Goal: Task Accomplishment & Management: Manage account settings

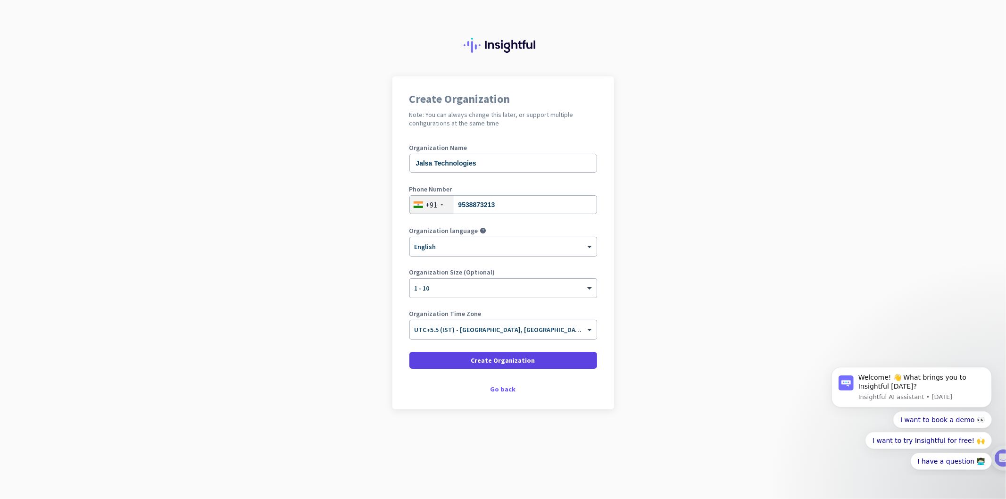
click at [515, 364] on span "Create Organization" at bounding box center [503, 360] width 64 height 9
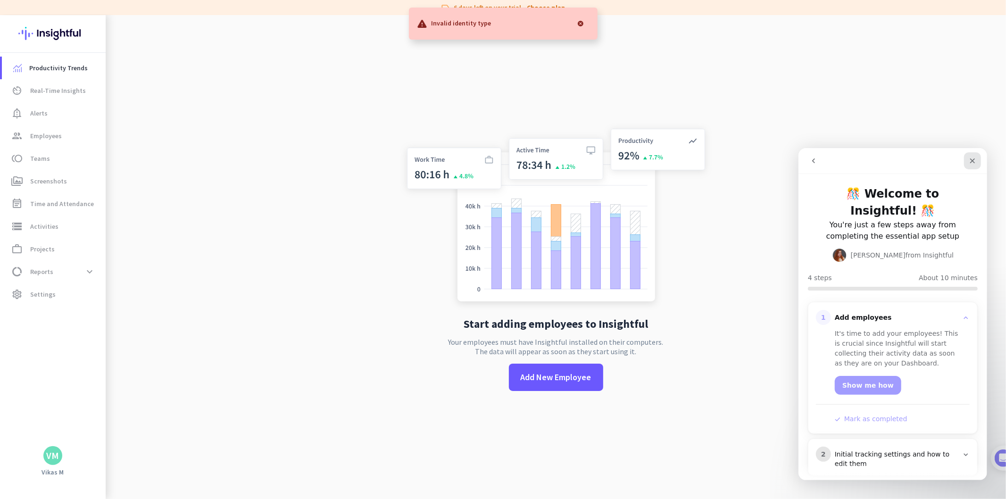
click at [972, 157] on icon "Close" at bounding box center [973, 161] width 8 height 8
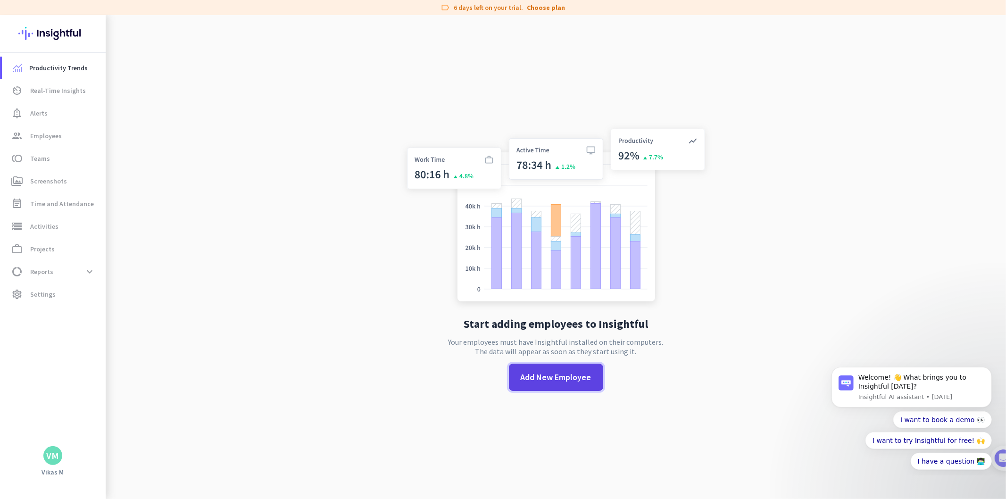
click at [569, 388] on span at bounding box center [556, 377] width 94 height 23
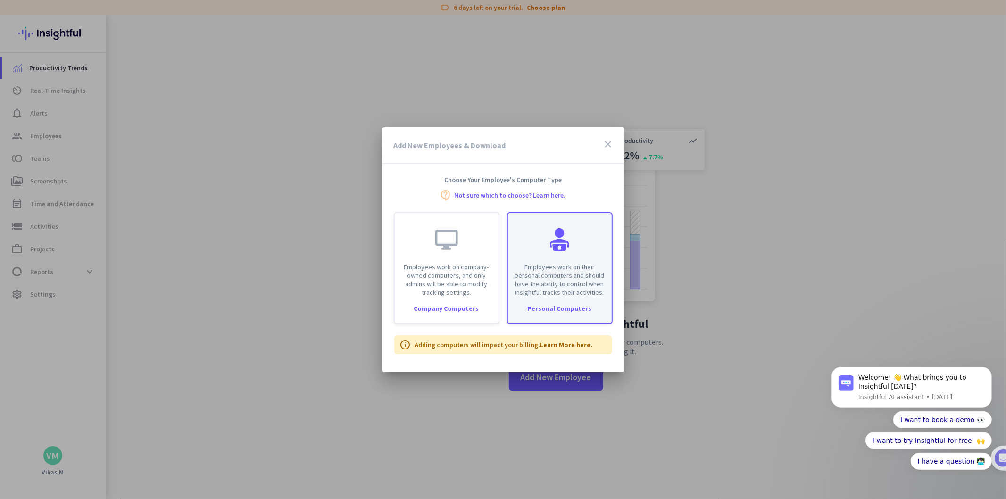
click at [563, 226] on div "Employees work on their personal computers and should have the ability to contr…" at bounding box center [560, 255] width 104 height 84
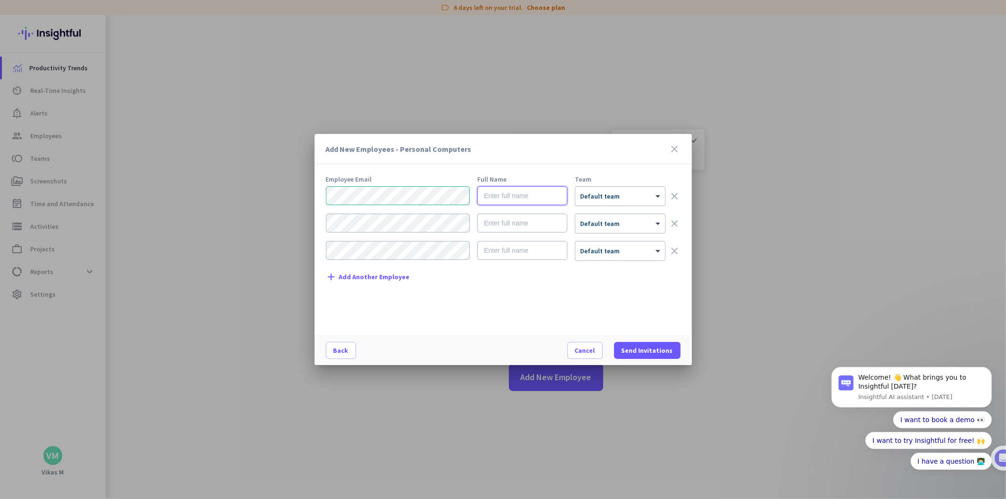
click at [503, 199] on input "text" at bounding box center [523, 195] width 90 height 19
type input "Kirana"
click at [666, 352] on span "Send Invitations" at bounding box center [647, 350] width 51 height 9
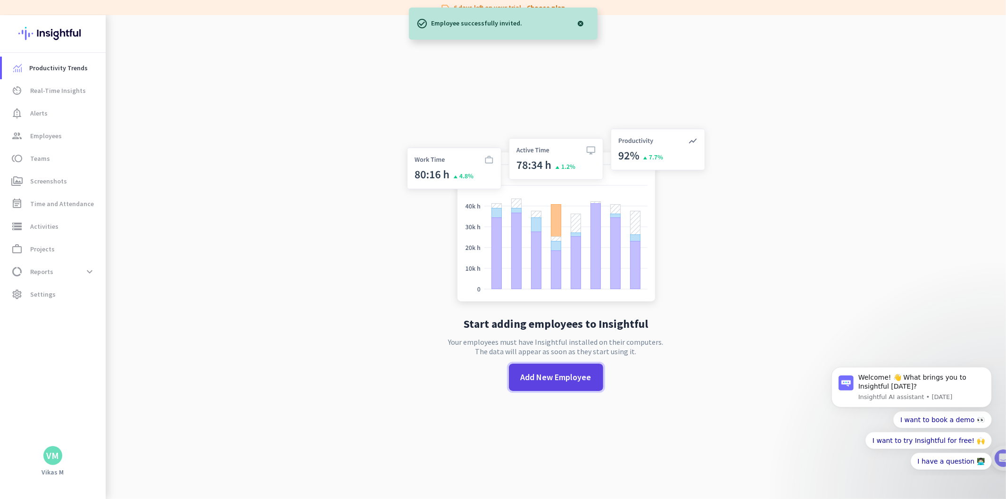
click at [578, 367] on span at bounding box center [556, 377] width 94 height 23
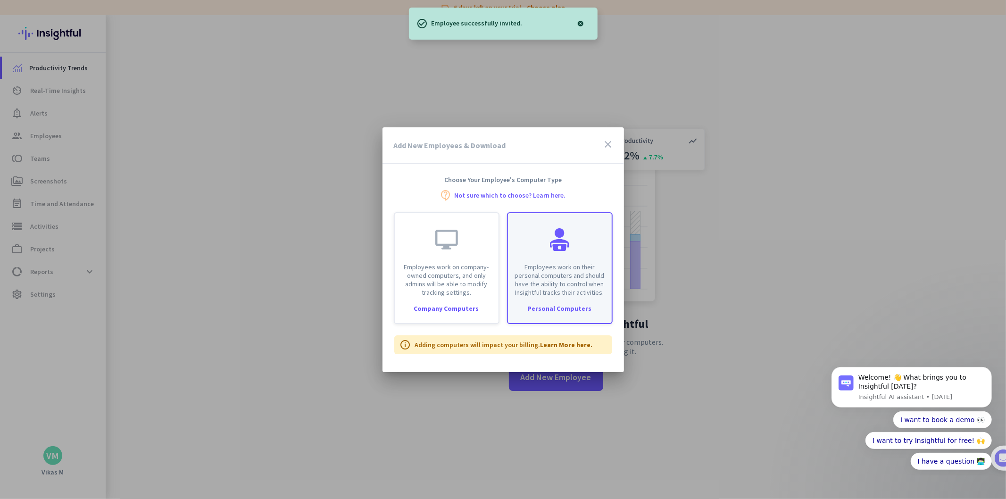
click at [582, 258] on div "Employees work on their personal computers and should have the ability to contr…" at bounding box center [560, 255] width 104 height 84
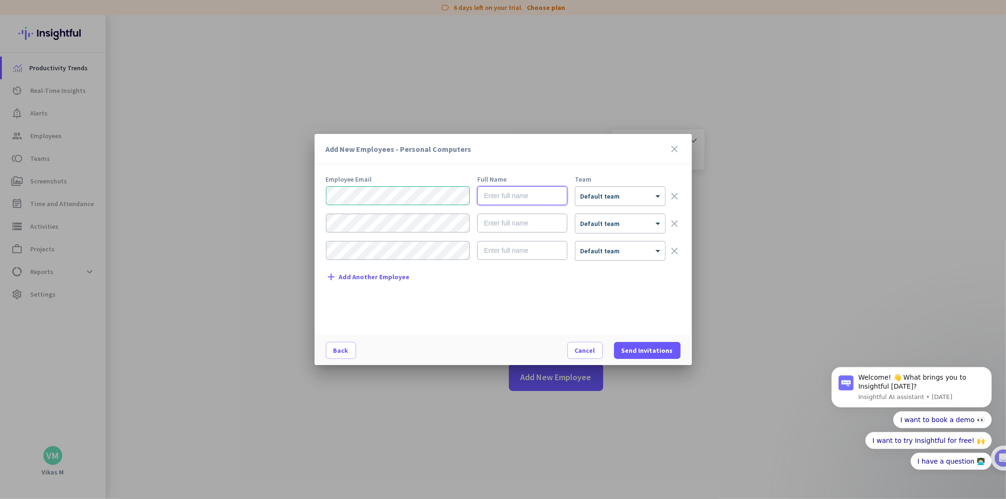
click at [530, 199] on input "text" at bounding box center [523, 195] width 90 height 19
type input "[PERSON_NAME]"
click at [644, 354] on span "Send Invitations" at bounding box center [647, 350] width 51 height 9
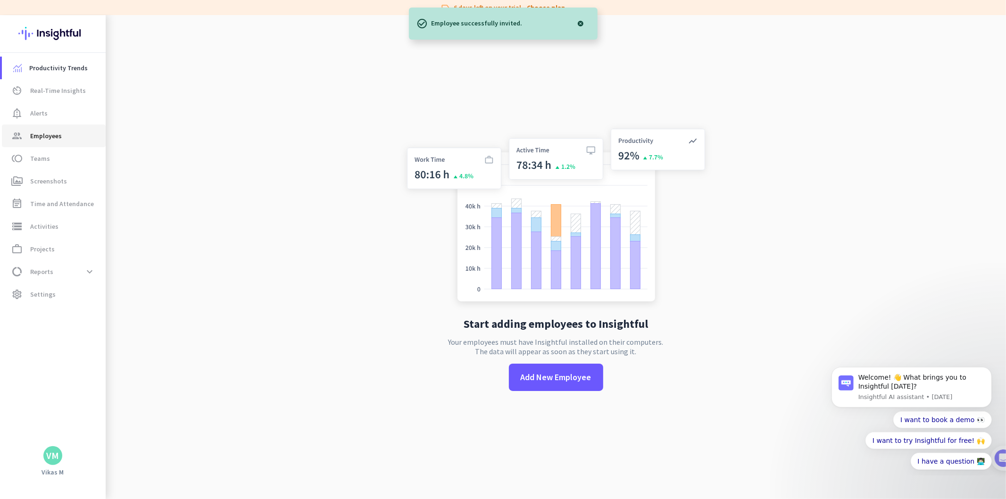
click at [57, 142] on link "group Employees" at bounding box center [54, 136] width 104 height 23
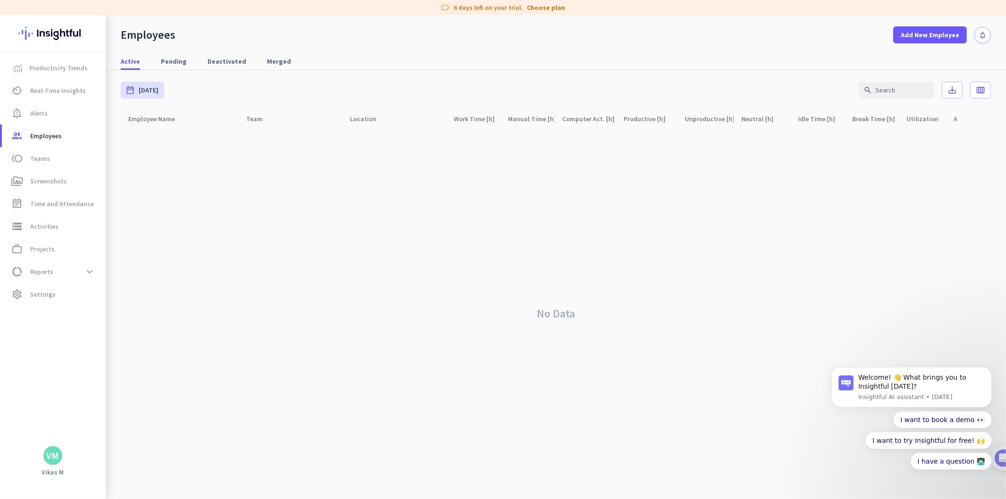
click at [151, 60] on div "Active Pending Deactivated Merged" at bounding box center [556, 61] width 901 height 17
click at [172, 61] on span "Pending" at bounding box center [174, 61] width 26 height 9
click at [129, 60] on span "Active" at bounding box center [130, 61] width 19 height 9
click at [205, 145] on link "KI P Kirana" at bounding box center [184, 142] width 110 height 19
click at [971, 136] on span at bounding box center [977, 142] width 23 height 23
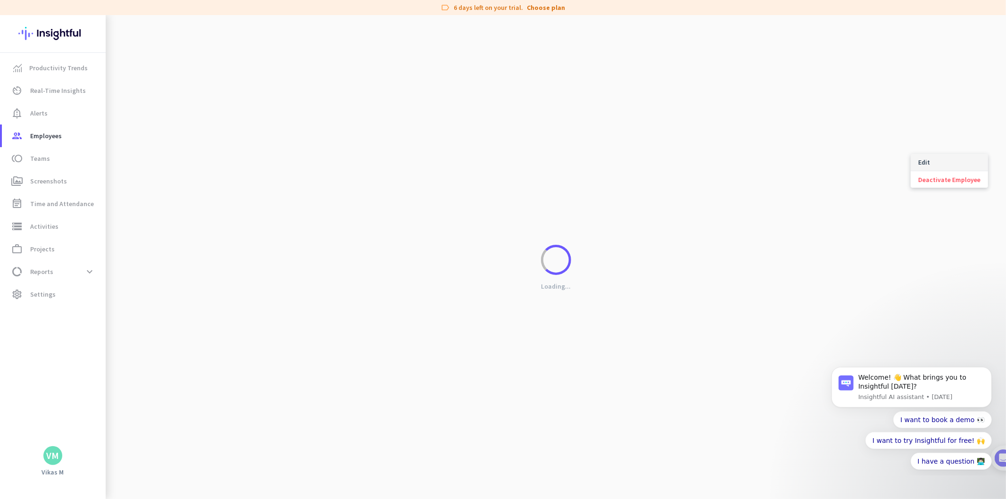
click at [954, 162] on span "Edit" at bounding box center [950, 162] width 62 height 9
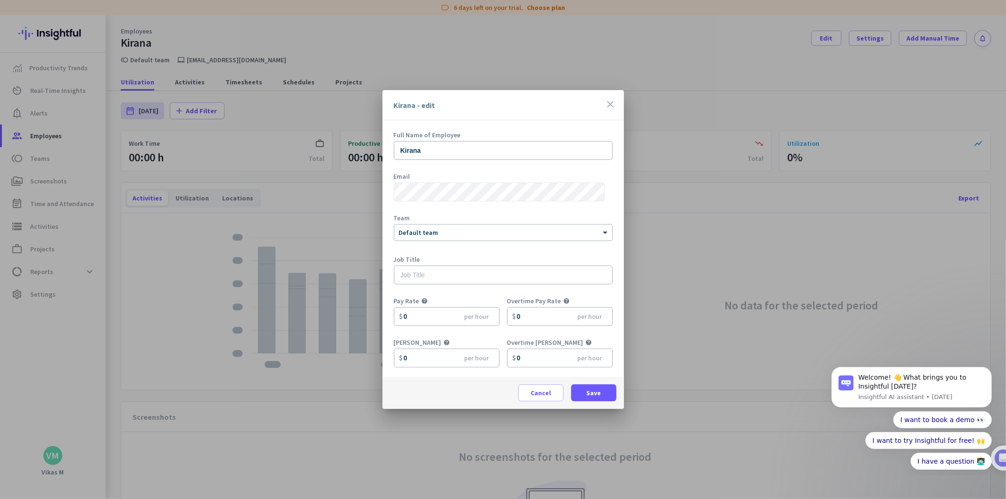
click at [612, 102] on icon "close" at bounding box center [610, 104] width 11 height 11
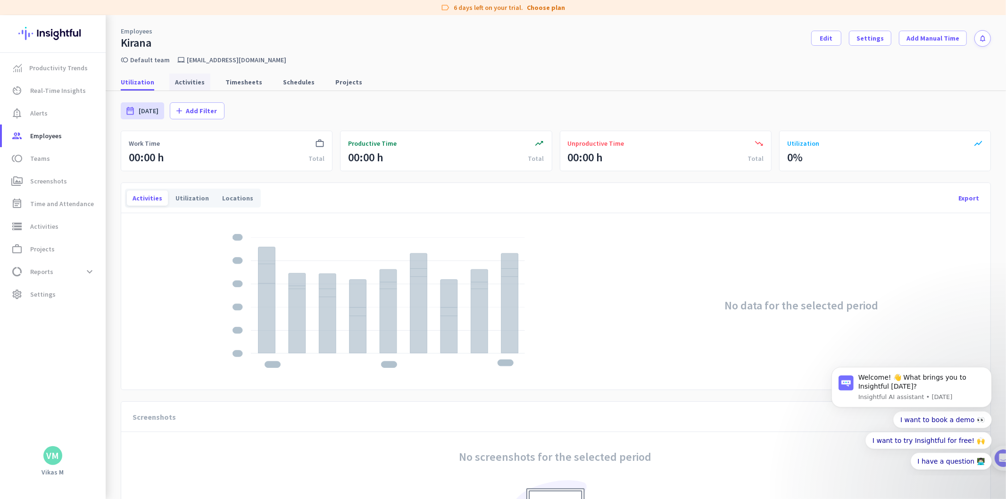
click at [175, 85] on span "Activities" at bounding box center [190, 81] width 30 height 9
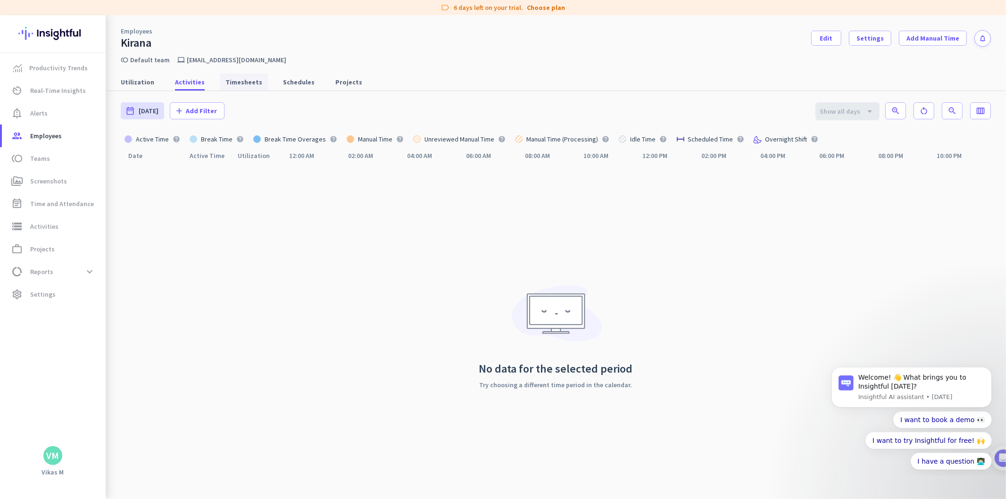
click at [245, 81] on span "Timesheets" at bounding box center [244, 81] width 37 height 9
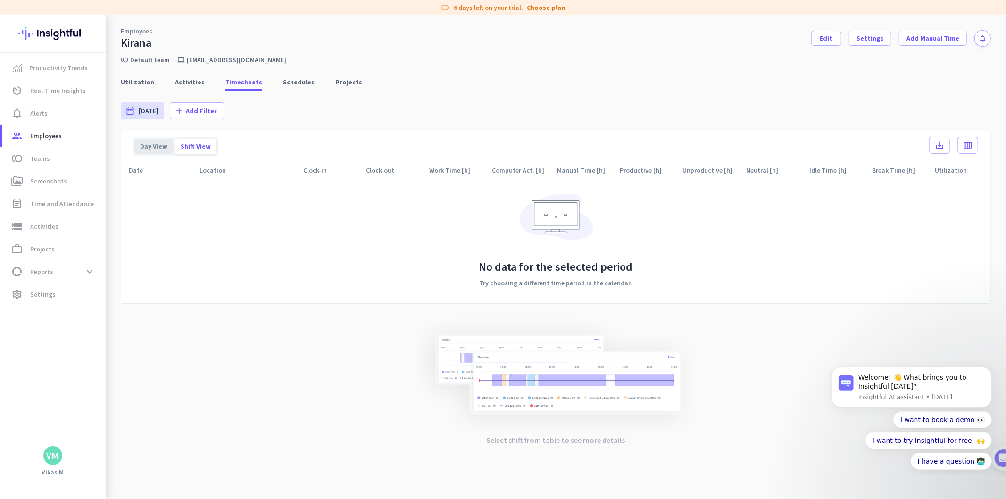
click at [153, 144] on div "Day View" at bounding box center [153, 146] width 39 height 15
click at [125, 74] on span "Utilization" at bounding box center [138, 82] width 34 height 17
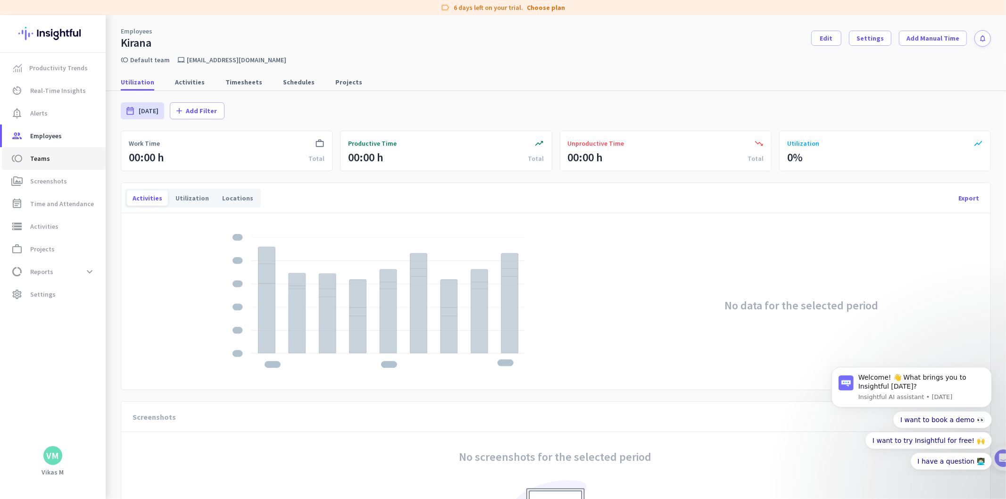
click at [45, 156] on span "Teams" at bounding box center [40, 158] width 20 height 11
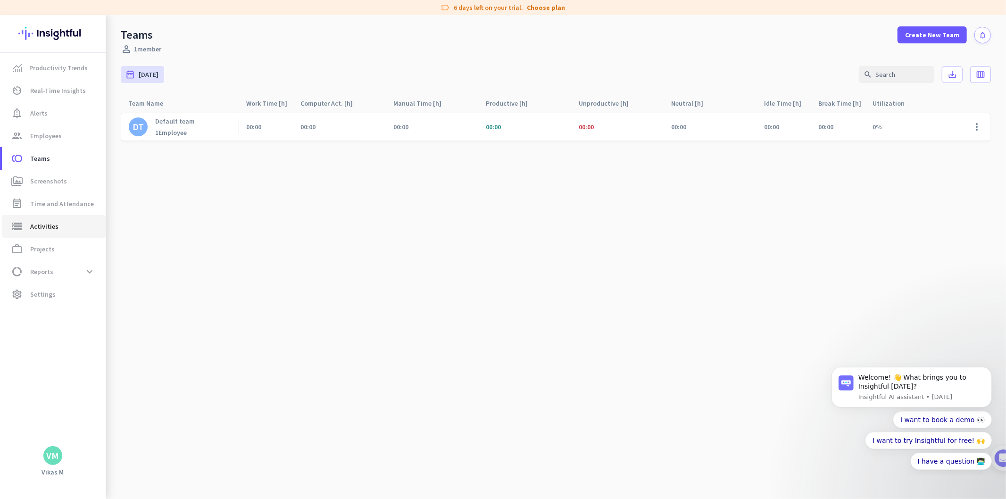
click at [53, 215] on link "storage Activities" at bounding box center [54, 226] width 104 height 23
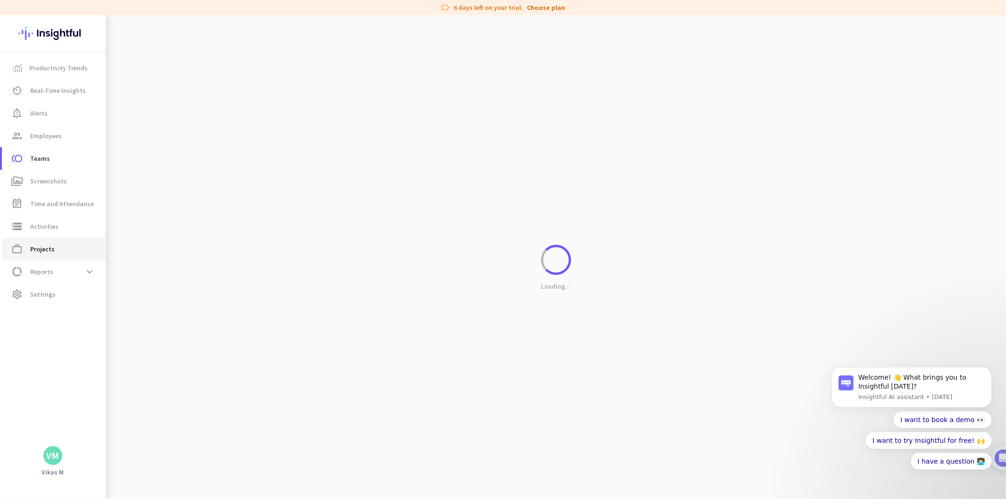
click at [59, 252] on span "work_outline Projects" at bounding box center [53, 248] width 89 height 11
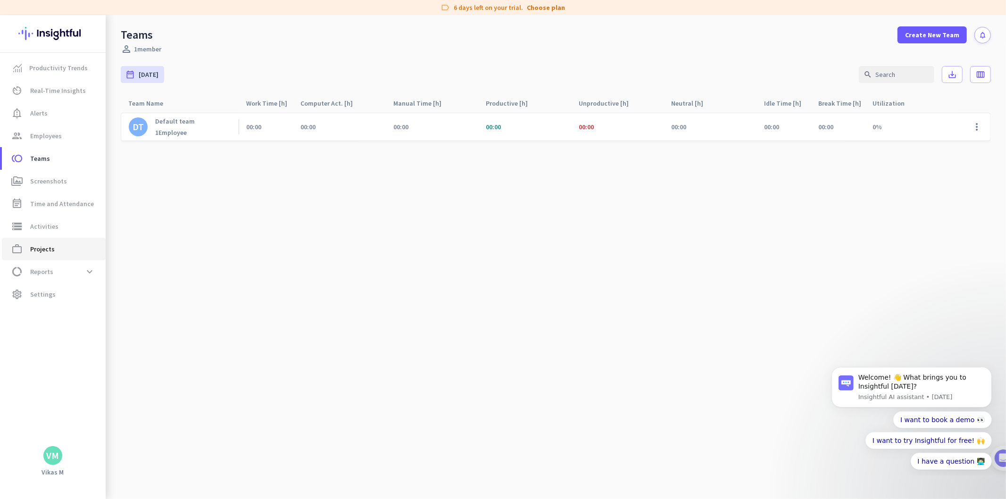
type input "[DATE] - [DATE]"
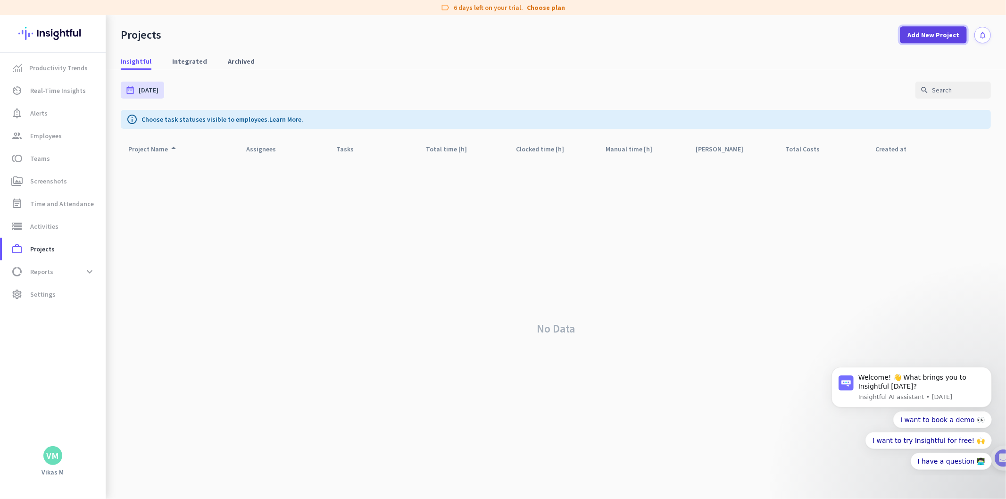
click at [944, 33] on span "Add New Project" at bounding box center [934, 34] width 52 height 9
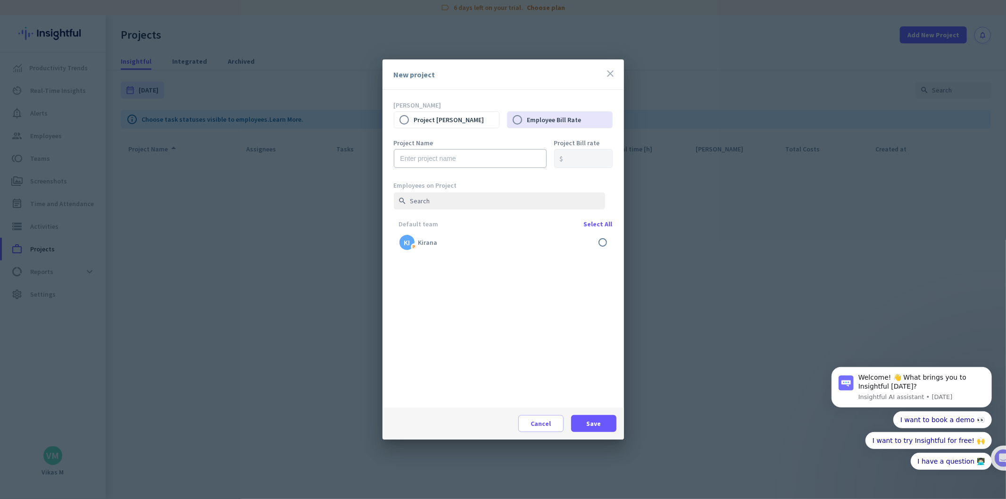
click at [435, 170] on div "Project Name" at bounding box center [470, 159] width 153 height 38
click at [431, 164] on input "text" at bounding box center [470, 158] width 153 height 19
type input "Test"
click at [552, 261] on div "Default team Select All KI P Kirana done" at bounding box center [507, 314] width 226 height 187
click at [572, 249] on label at bounding box center [503, 242] width 219 height 23
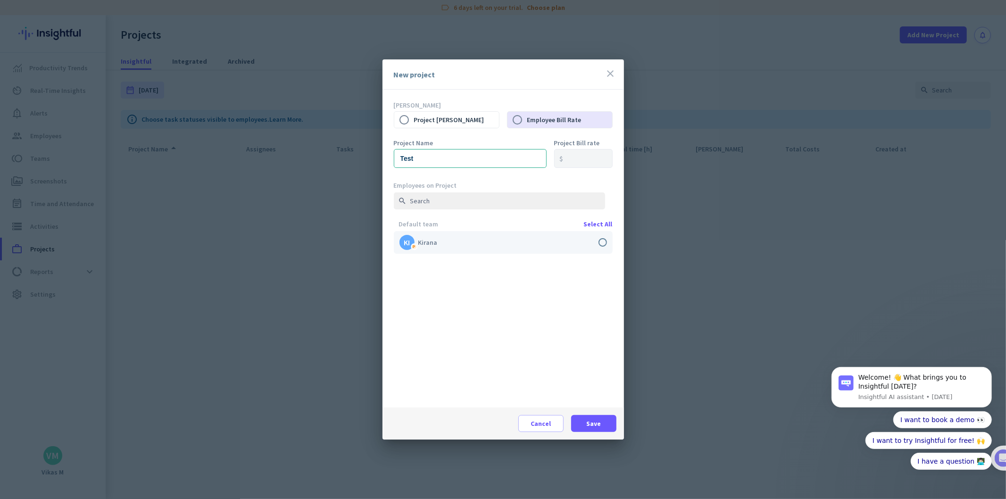
click at [0, 0] on input "checkbox" at bounding box center [0, 0] width 0 height 0
click at [599, 413] on span at bounding box center [593, 423] width 45 height 23
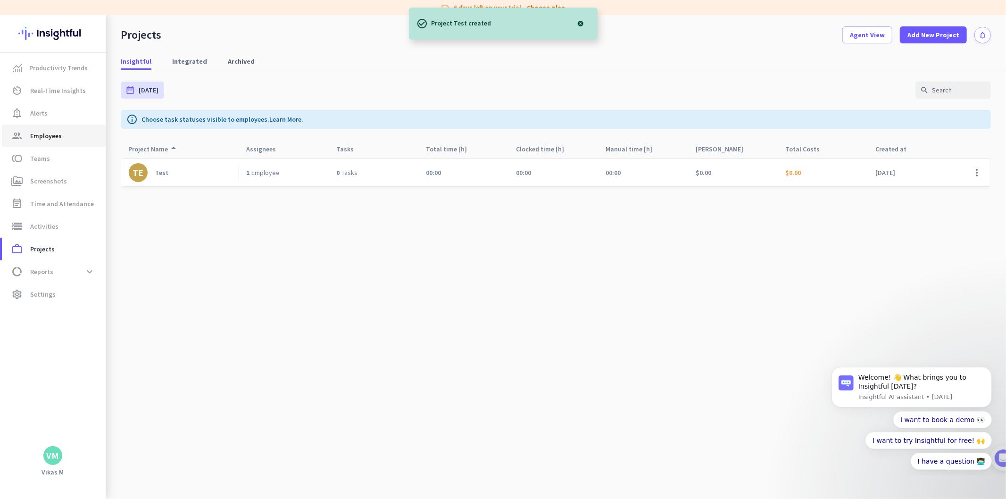
click at [50, 140] on span "Employees" at bounding box center [46, 135] width 32 height 11
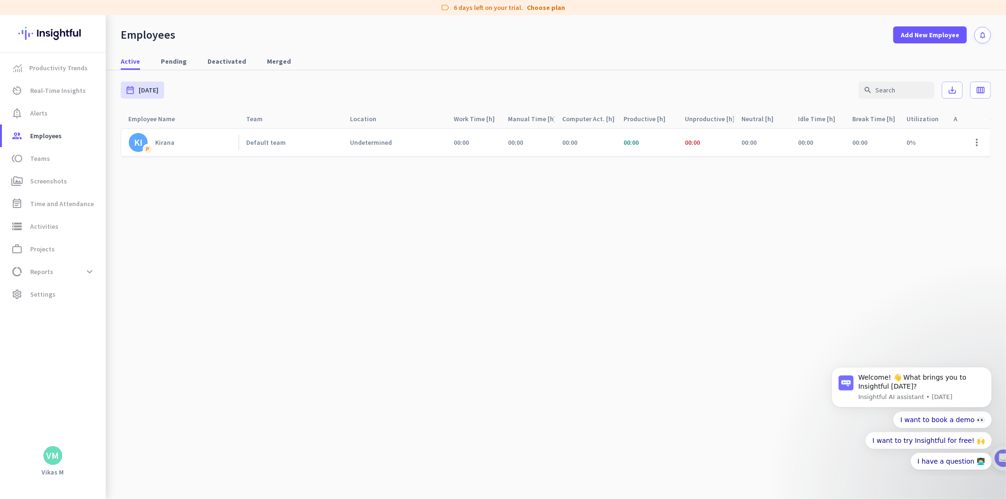
click at [197, 149] on link "KI P Kirana" at bounding box center [184, 142] width 110 height 19
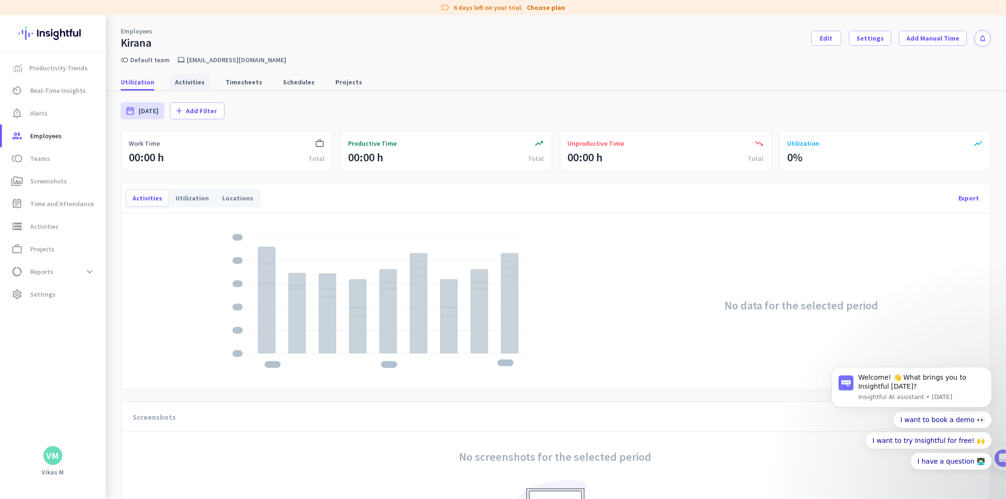
click at [201, 74] on link "Activities" at bounding box center [189, 82] width 41 height 17
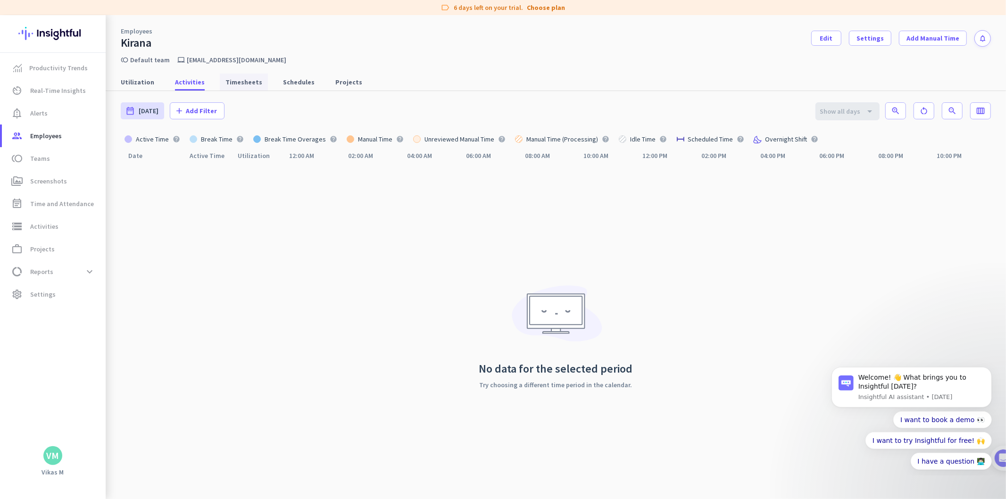
click at [243, 84] on span "Timesheets" at bounding box center [244, 81] width 37 height 9
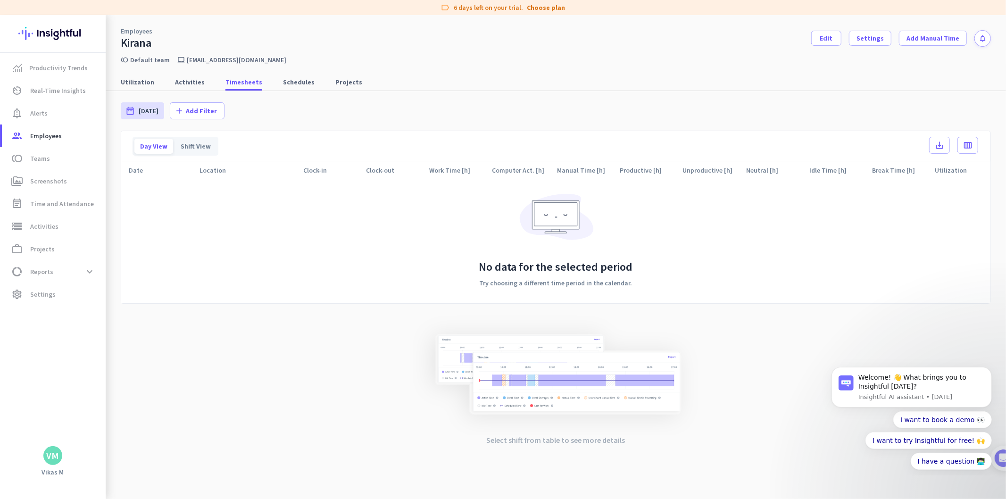
click at [559, 260] on h2 "No data for the selected period" at bounding box center [556, 267] width 154 height 15
click at [283, 83] on span "Schedules" at bounding box center [299, 81] width 32 height 9
type input "[DATE] - [DATE]"
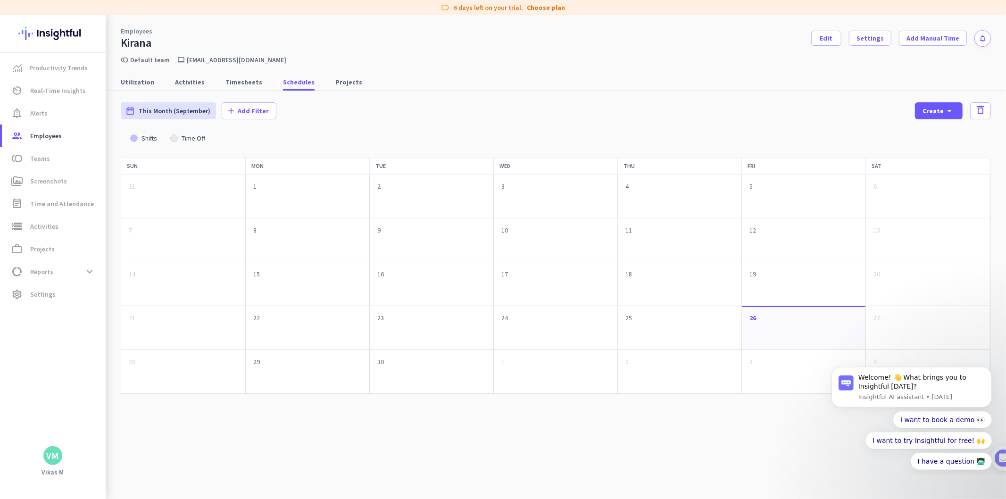
click at [346, 69] on nav "Utilization Activities Timesheets Schedules Projects" at bounding box center [556, 77] width 901 height 27
click at [346, 74] on span "Projects" at bounding box center [348, 82] width 27 height 17
type input "[DATE] - [DATE]"
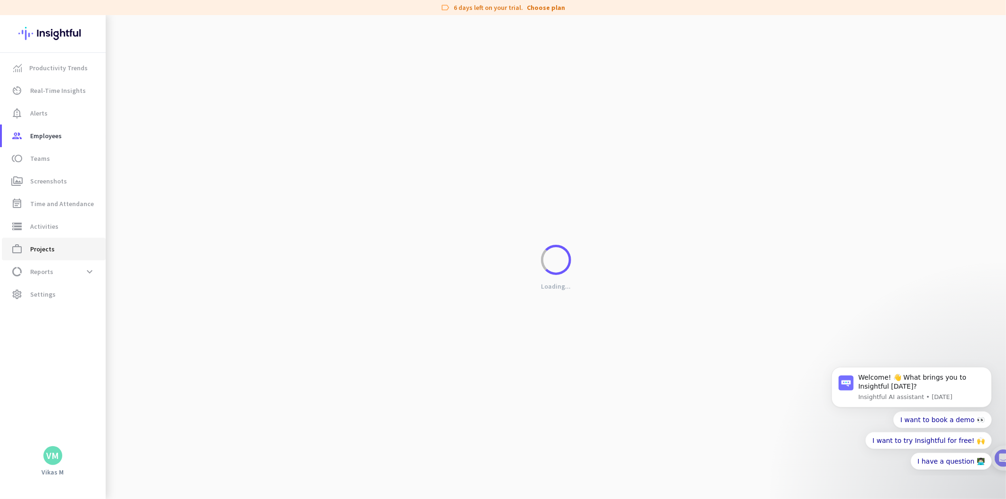
click at [45, 243] on span "Projects" at bounding box center [42, 248] width 25 height 11
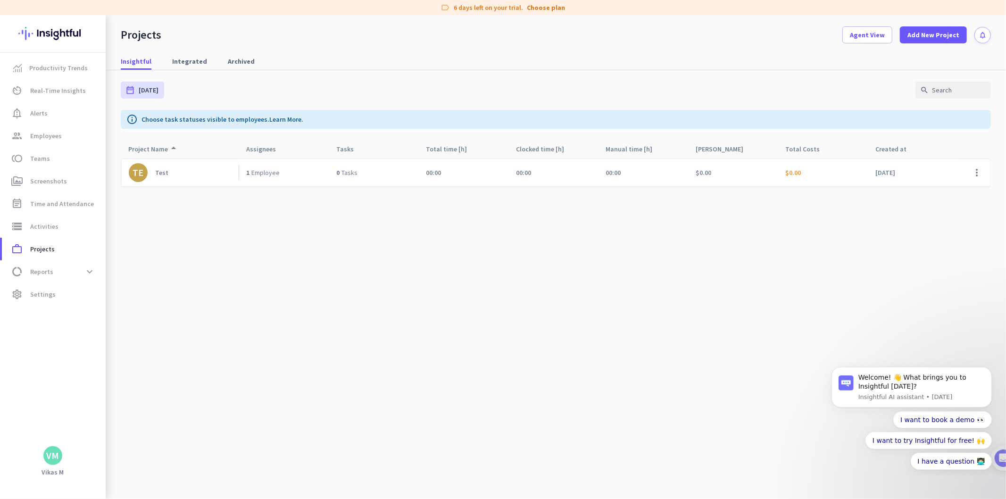
click at [161, 174] on div "Test" at bounding box center [161, 172] width 13 height 8
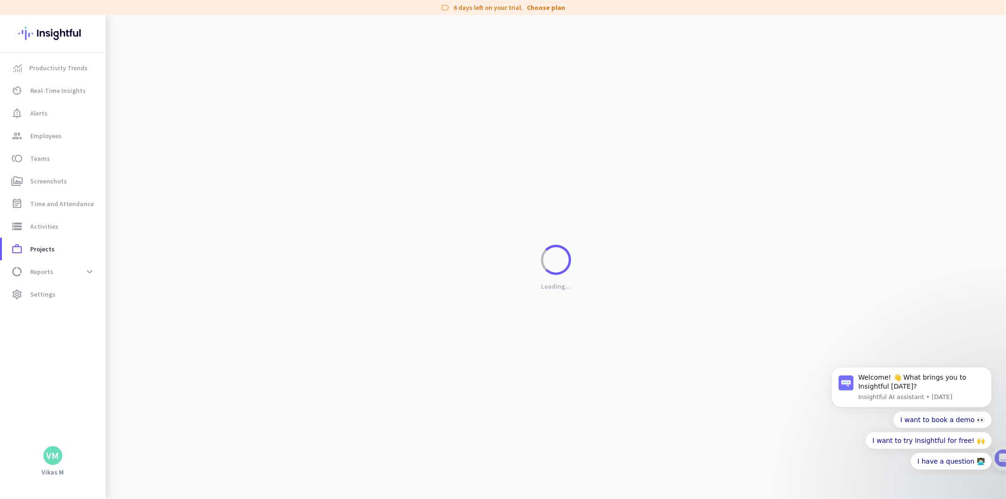
type input "[DATE] - [DATE]"
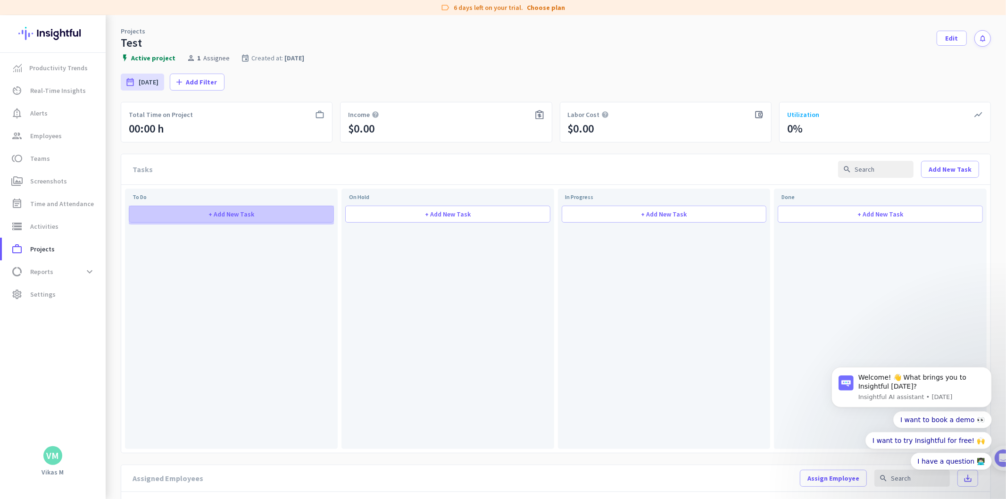
click at [276, 218] on span at bounding box center [231, 214] width 204 height 23
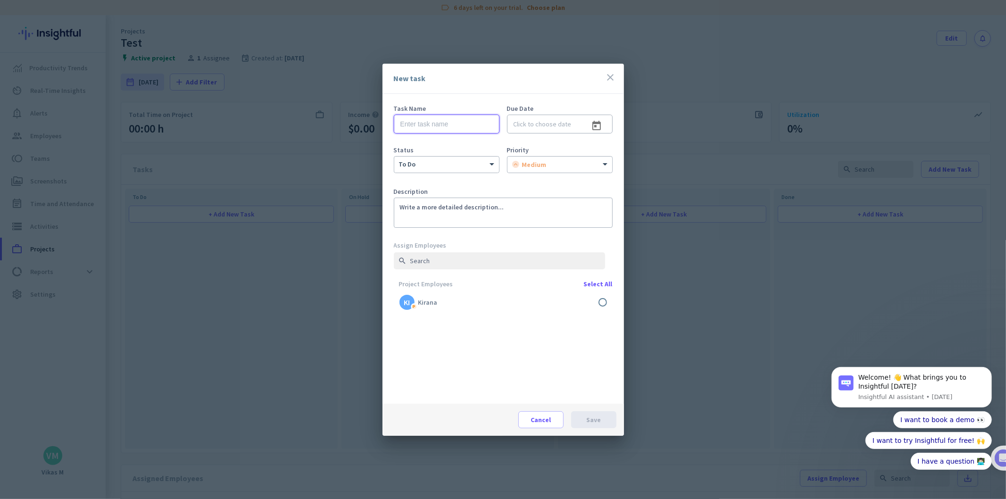
click at [464, 121] on input "text" at bounding box center [447, 124] width 106 height 19
type input "To do"
click at [469, 290] on div "Project Employees Select All KI P Kirana done" at bounding box center [503, 297] width 219 height 33
click at [458, 304] on label at bounding box center [503, 302] width 219 height 23
click at [0, 0] on input "checkbox" at bounding box center [0, 0] width 0 height 0
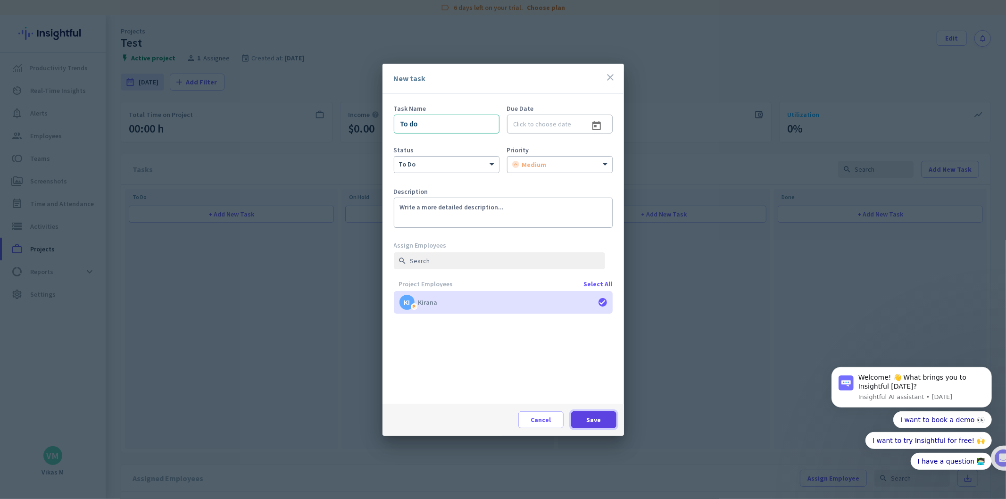
click at [607, 421] on span at bounding box center [593, 420] width 45 height 23
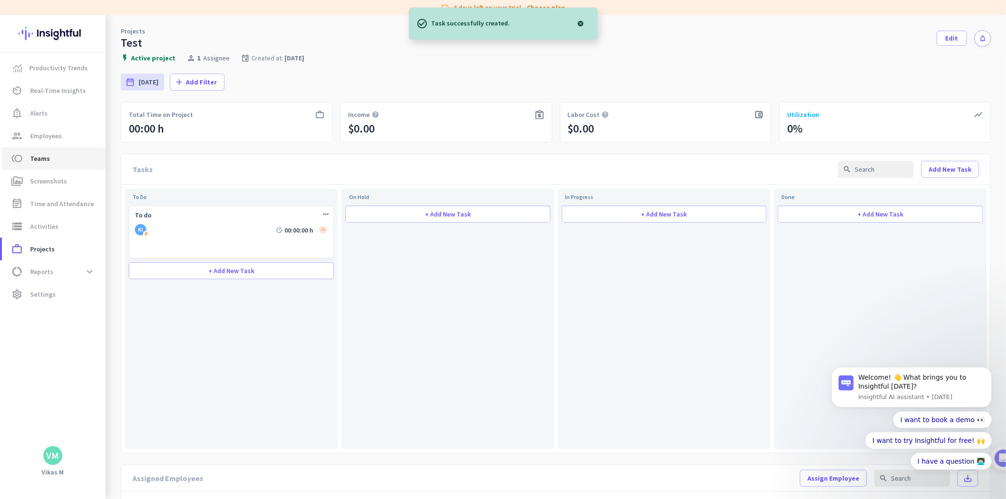
click at [30, 158] on span "Teams" at bounding box center [40, 158] width 20 height 11
type input "[DATE] - [DATE]"
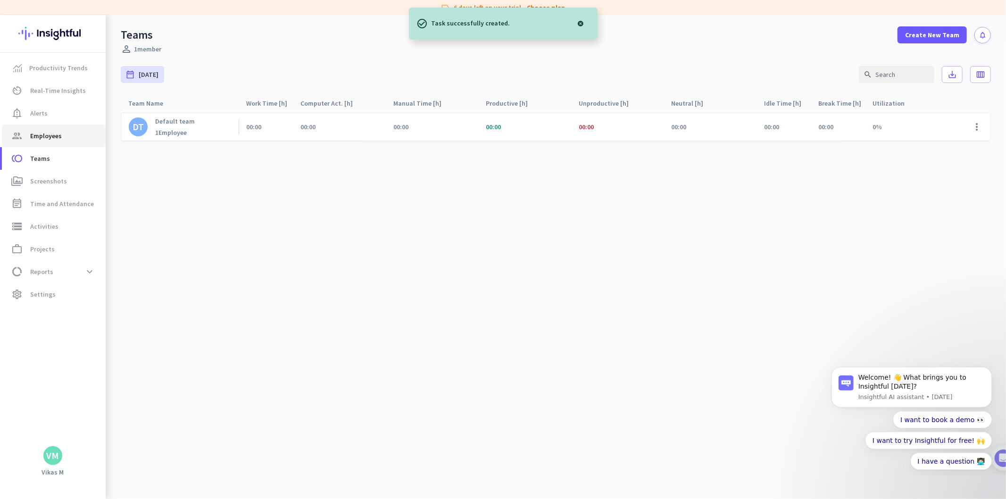
click at [52, 126] on link "group Employees" at bounding box center [54, 136] width 104 height 23
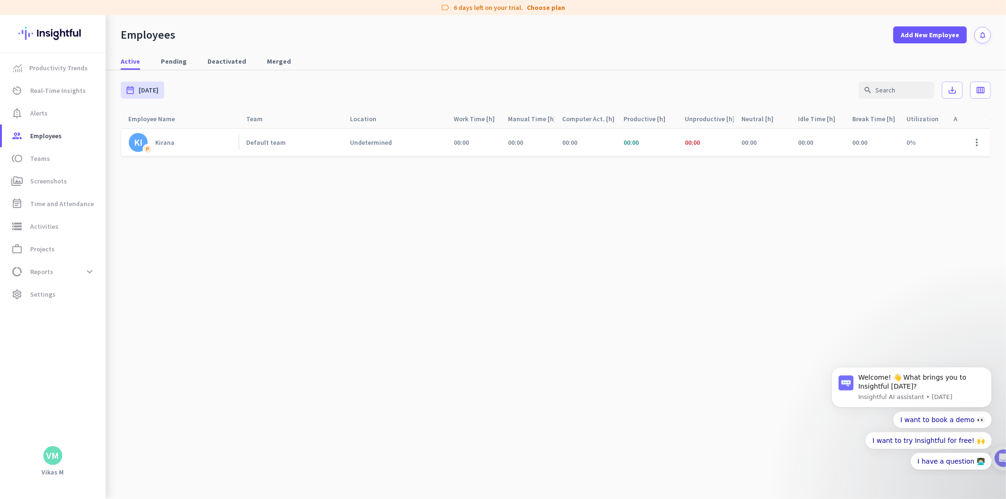
click at [890, 137] on div "00:00" at bounding box center [872, 142] width 54 height 27
click at [801, 137] on div "00:00" at bounding box center [818, 142] width 54 height 27
click at [159, 143] on div "Kirana" at bounding box center [164, 142] width 19 height 8
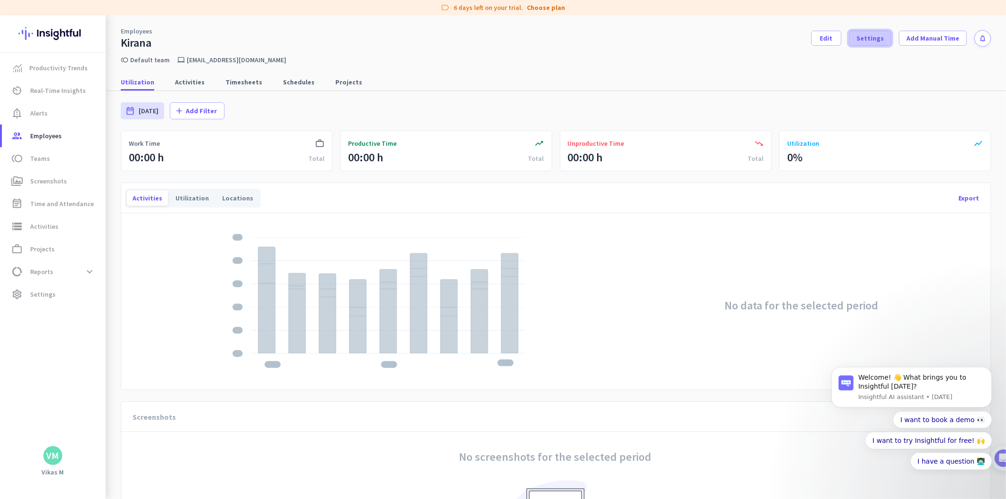
click at [867, 45] on span at bounding box center [871, 38] width 42 height 23
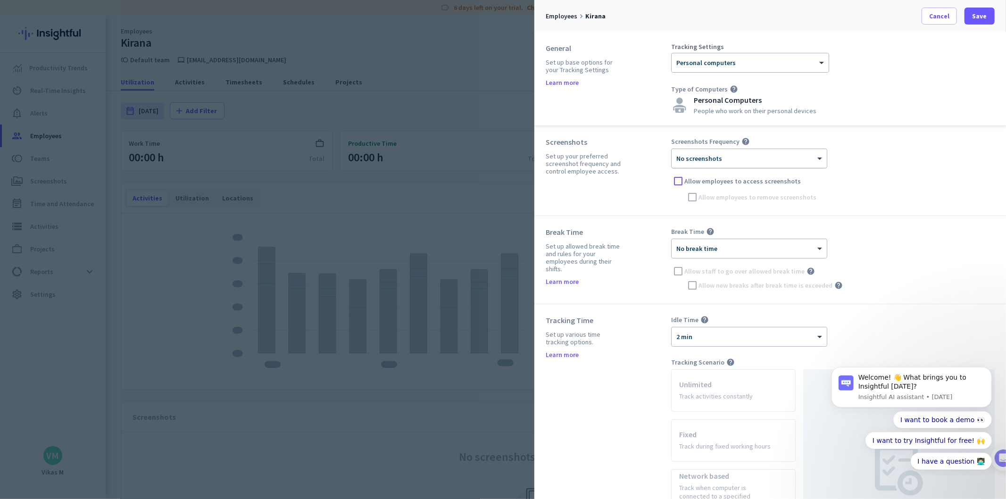
click at [758, 154] on div at bounding box center [749, 155] width 155 height 8
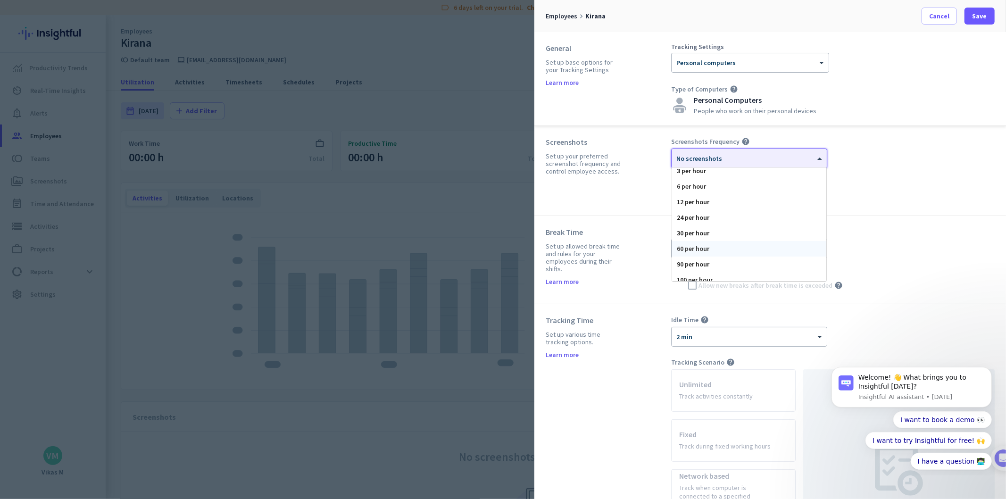
scroll to position [58, 0]
click at [713, 272] on div "120 per hour" at bounding box center [749, 274] width 154 height 16
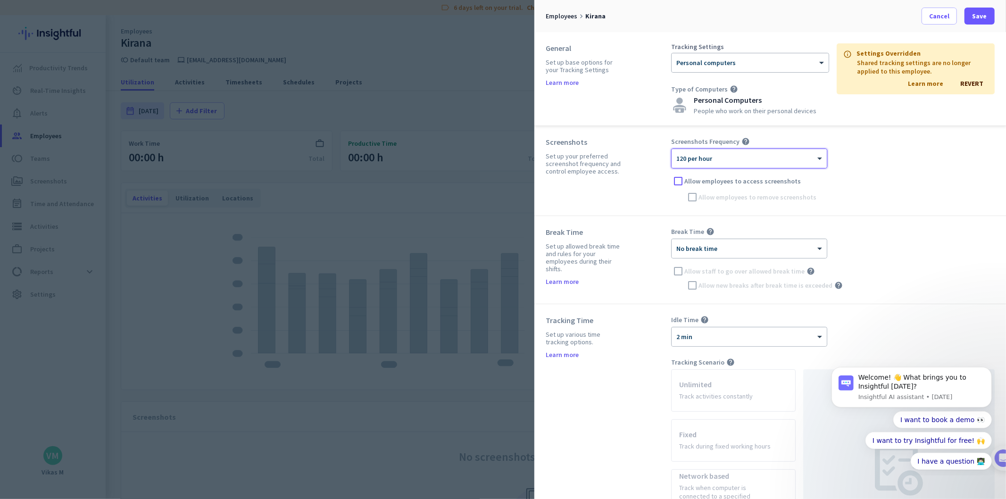
click at [859, 225] on div "Break Time Set up allowed break time and rules for your employees during their …" at bounding box center [771, 260] width 472 height 88
click at [972, 81] on span "REVERT" at bounding box center [972, 83] width 23 height 8
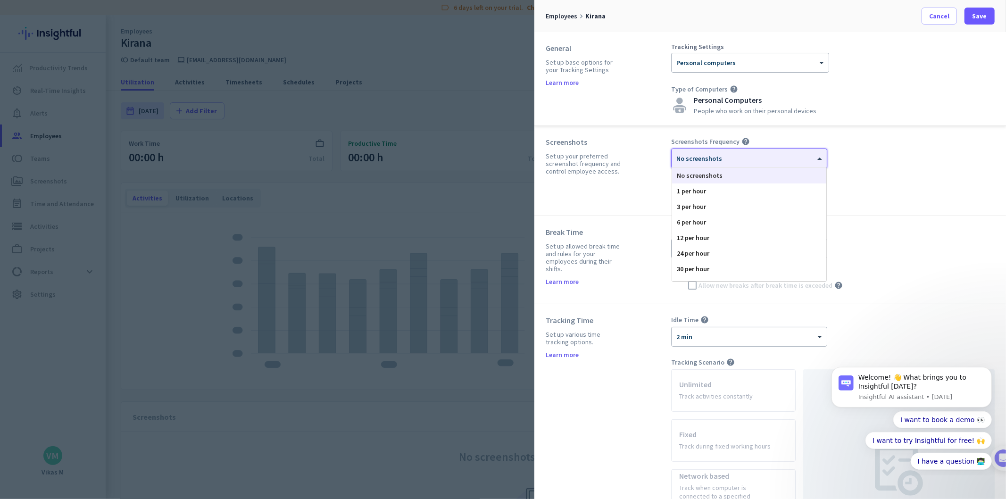
click at [761, 161] on div "× No screenshots" at bounding box center [743, 159] width 143 height 8
click at [733, 273] on div "30 per hour" at bounding box center [749, 269] width 154 height 16
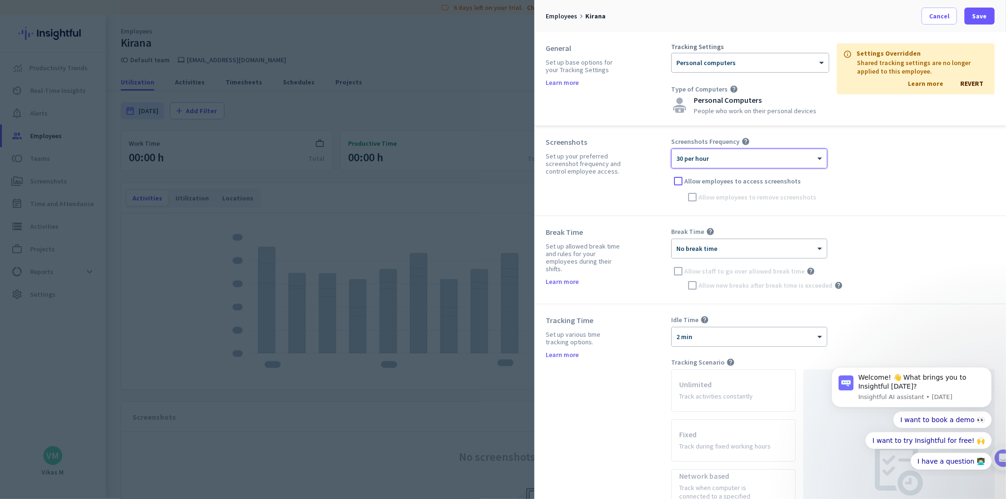
click at [914, 79] on link "Learn more" at bounding box center [925, 83] width 35 height 8
click at [950, 11] on span at bounding box center [939, 16] width 34 height 23
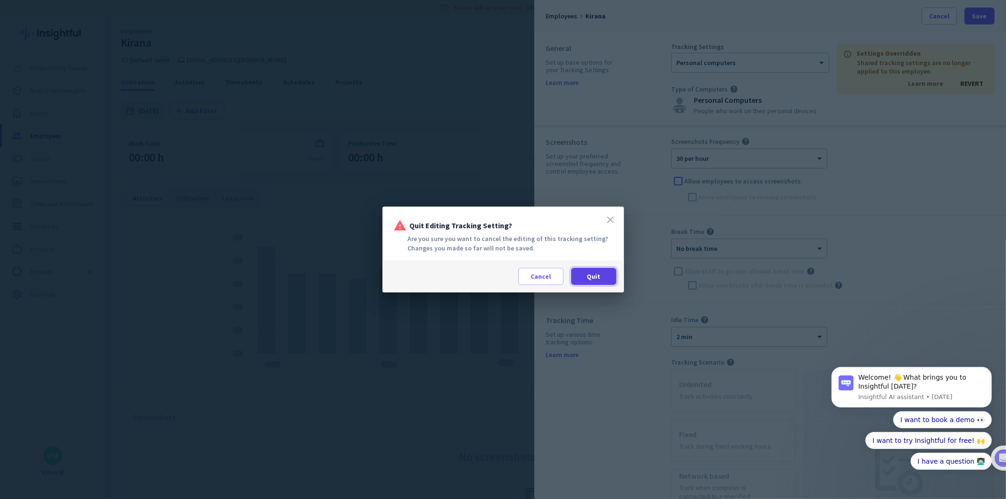
click at [595, 272] on span "Quit" at bounding box center [594, 276] width 14 height 9
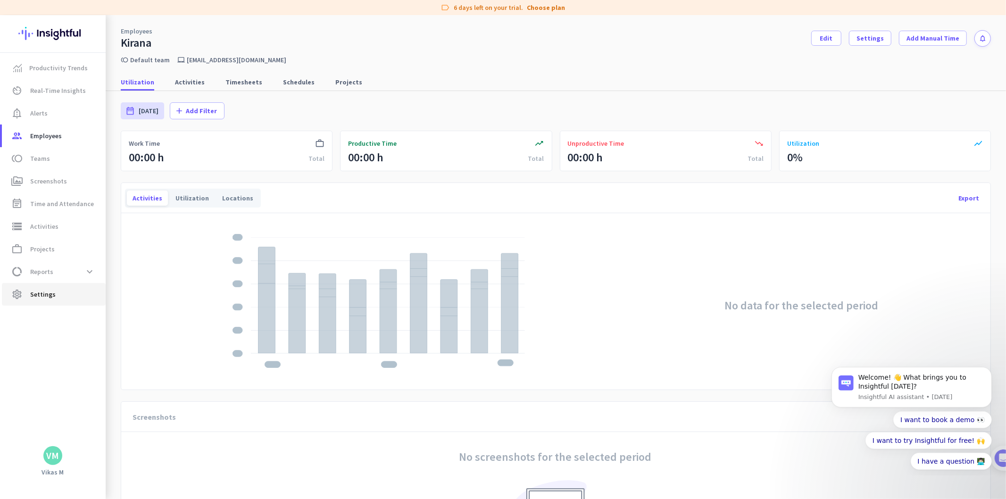
click at [40, 291] on span "Settings" at bounding box center [42, 294] width 25 height 11
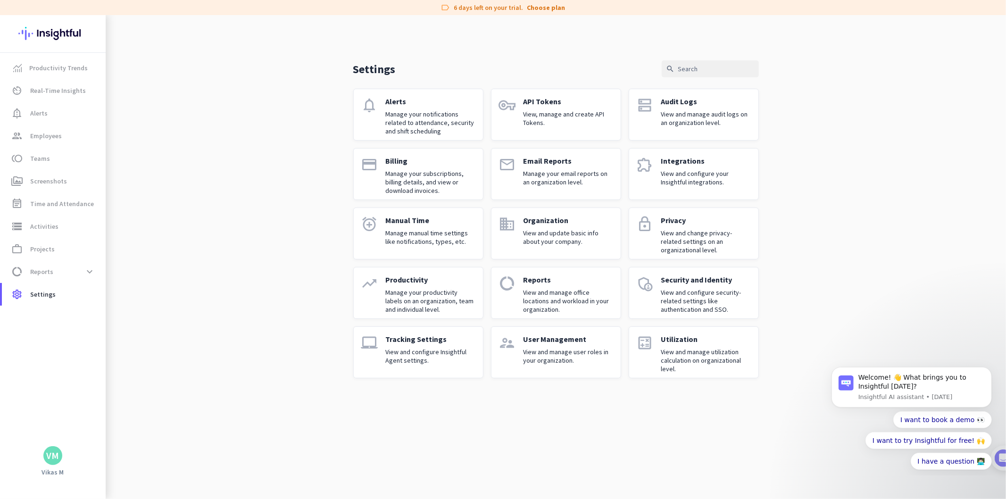
click at [420, 369] on div "Tracking Settings View and configure Insightful Agent settings." at bounding box center [431, 353] width 90 height 36
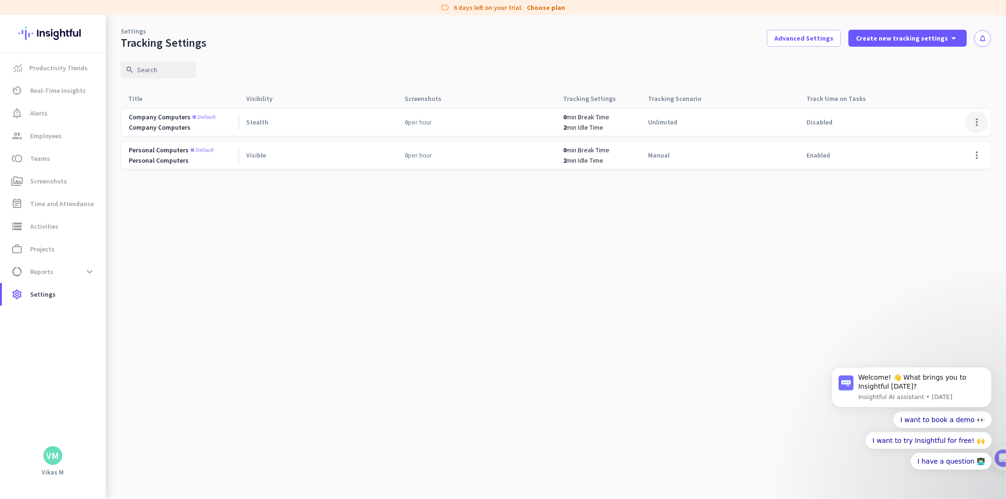
click at [980, 123] on span at bounding box center [977, 122] width 23 height 23
click at [959, 141] on span "Edit" at bounding box center [958, 141] width 45 height 9
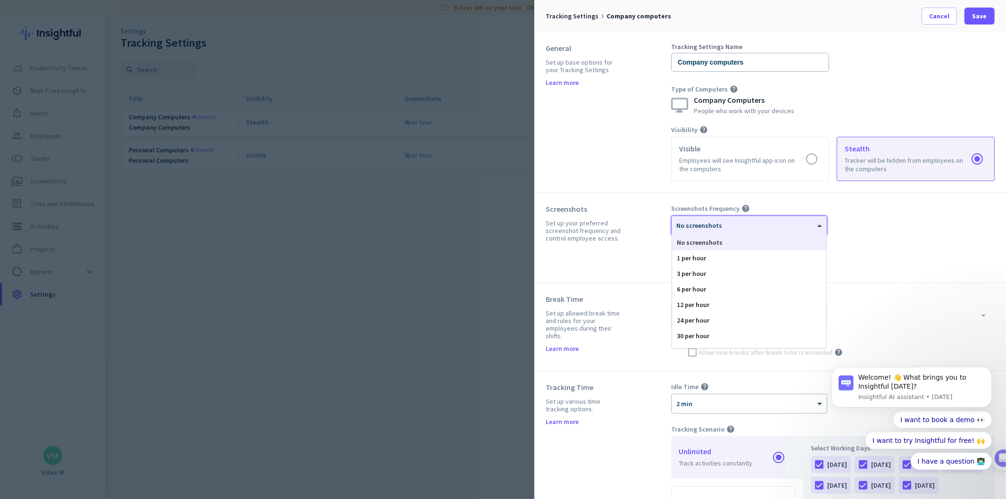
click at [750, 228] on div "× No screenshots" at bounding box center [743, 226] width 143 height 8
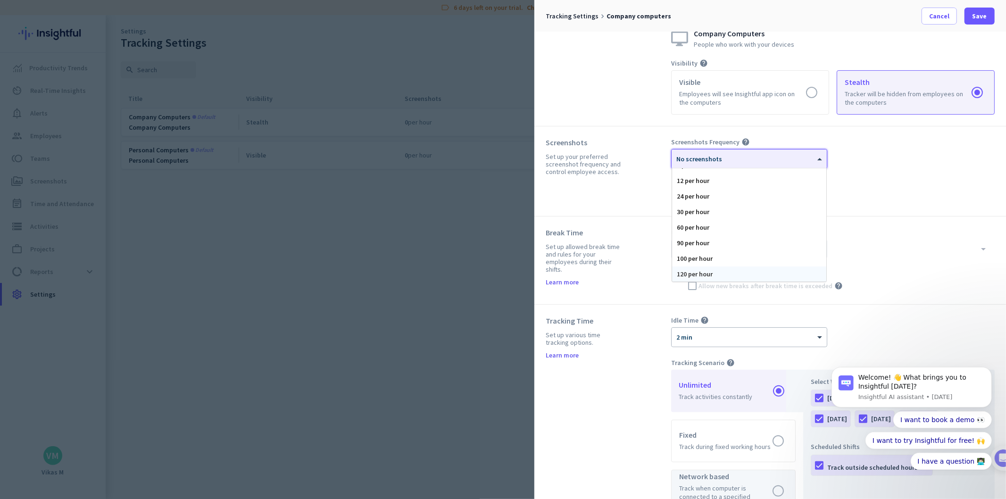
scroll to position [210, 0]
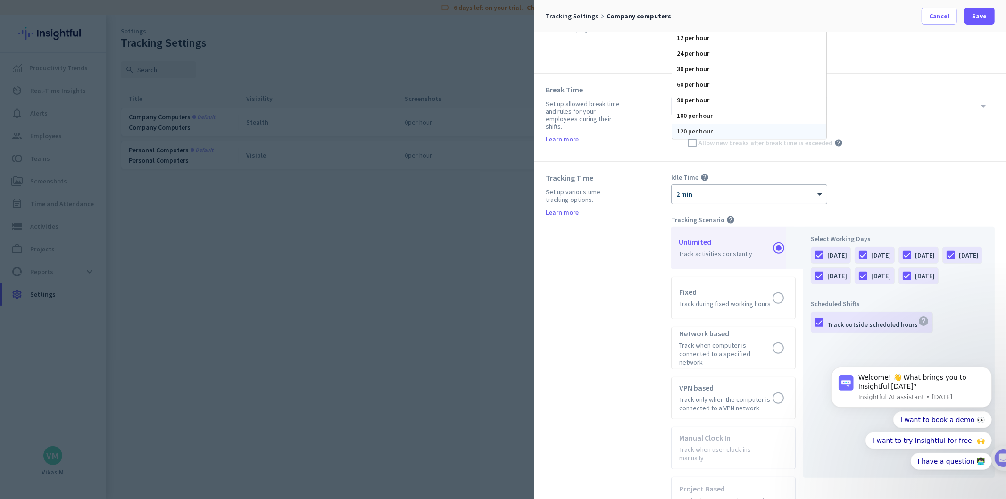
click at [685, 129] on div "120 per hour" at bounding box center [749, 132] width 154 height 16
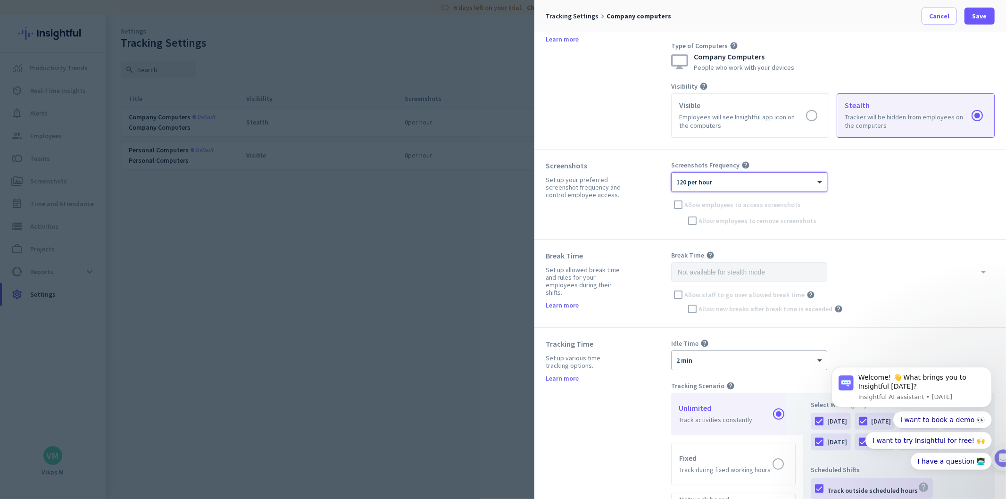
scroll to position [42, 0]
click at [965, 8] on span at bounding box center [980, 16] width 30 height 23
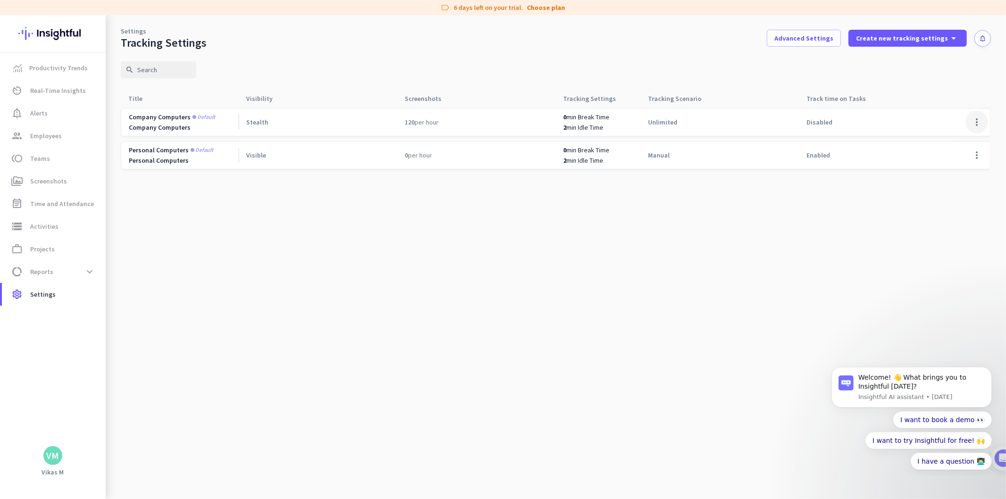
click at [979, 123] on span at bounding box center [977, 122] width 23 height 23
click at [956, 142] on span "Edit" at bounding box center [958, 141] width 45 height 9
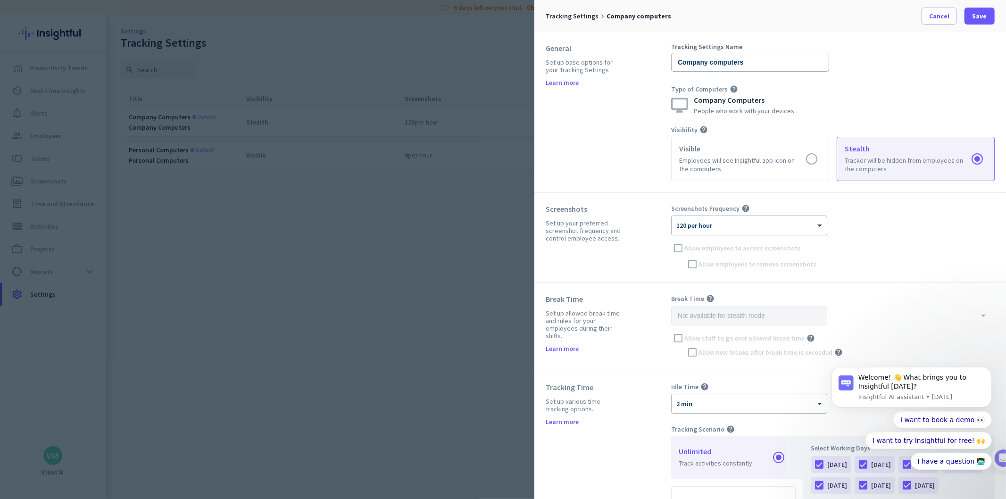
click at [672, 247] on div "Screenshots Frequency help × 120 per hour Allow employees to access screenshots…" at bounding box center [833, 237] width 324 height 67
click at [692, 262] on div "Screenshots Frequency help × 120 per hour Allow employees to access screenshots…" at bounding box center [833, 237] width 324 height 67
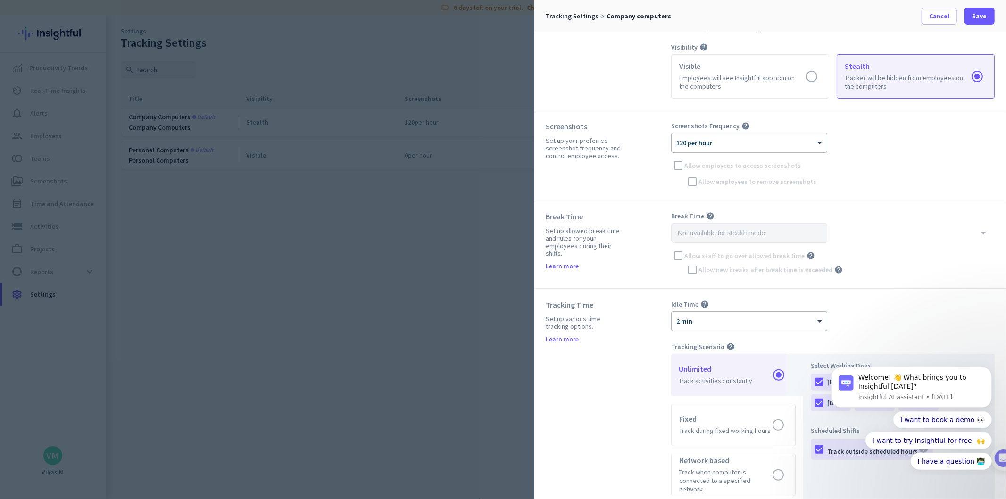
scroll to position [262, 0]
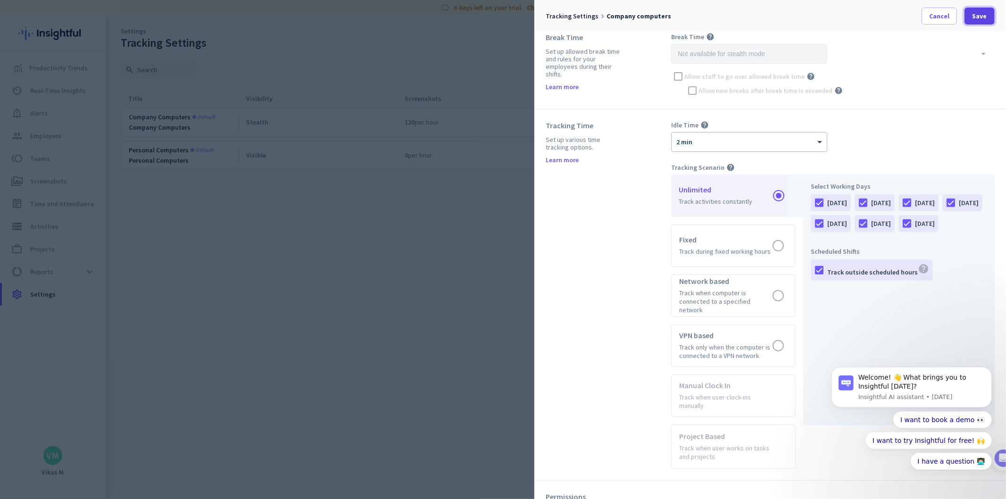
click at [977, 11] on span "Save" at bounding box center [980, 15] width 15 height 9
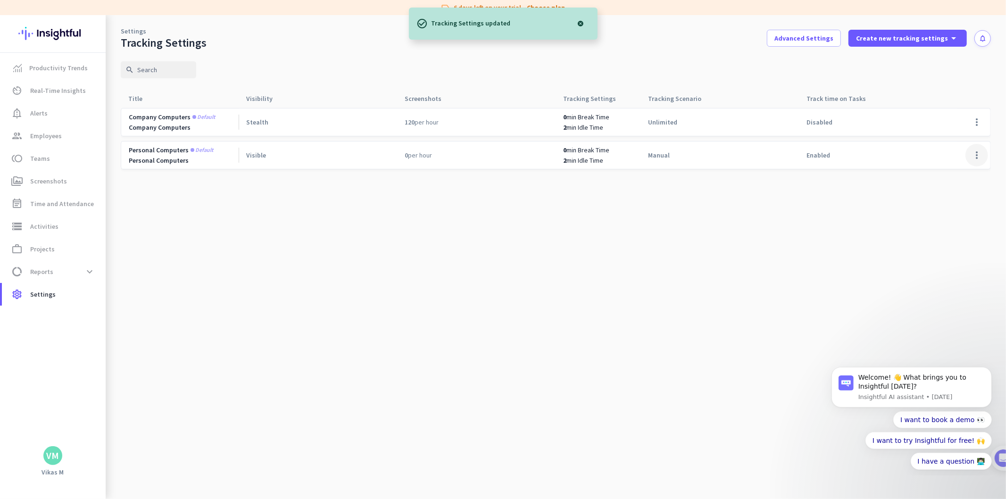
click at [975, 153] on span at bounding box center [977, 155] width 23 height 23
click at [968, 169] on div "Edit" at bounding box center [958, 175] width 60 height 17
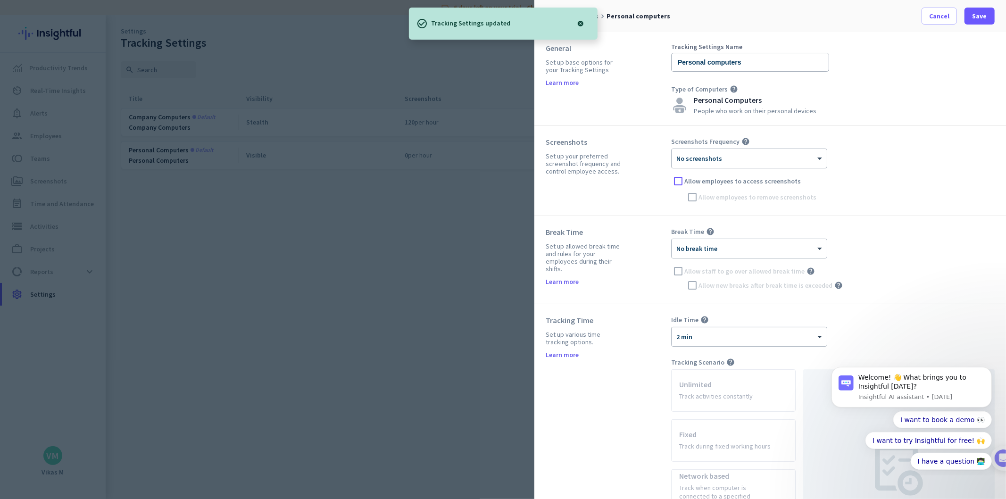
click at [740, 158] on div at bounding box center [749, 155] width 155 height 8
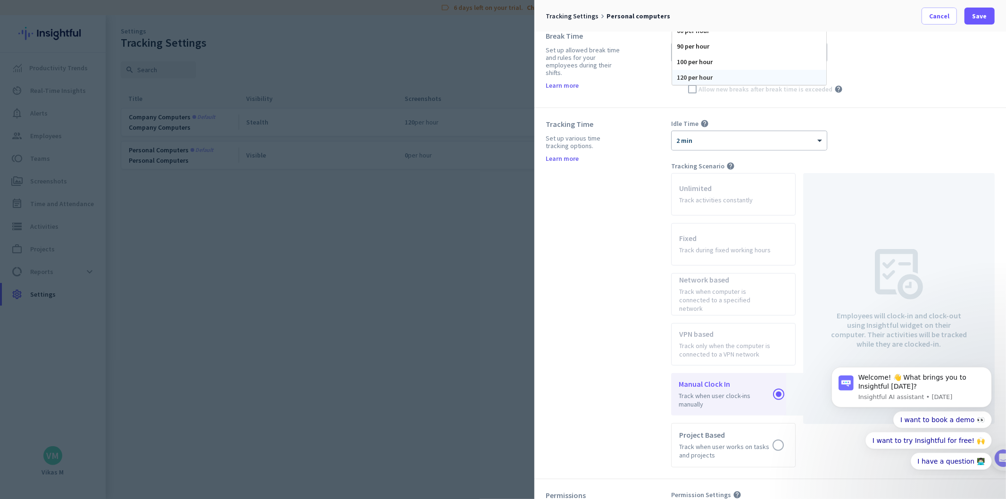
scroll to position [105, 0]
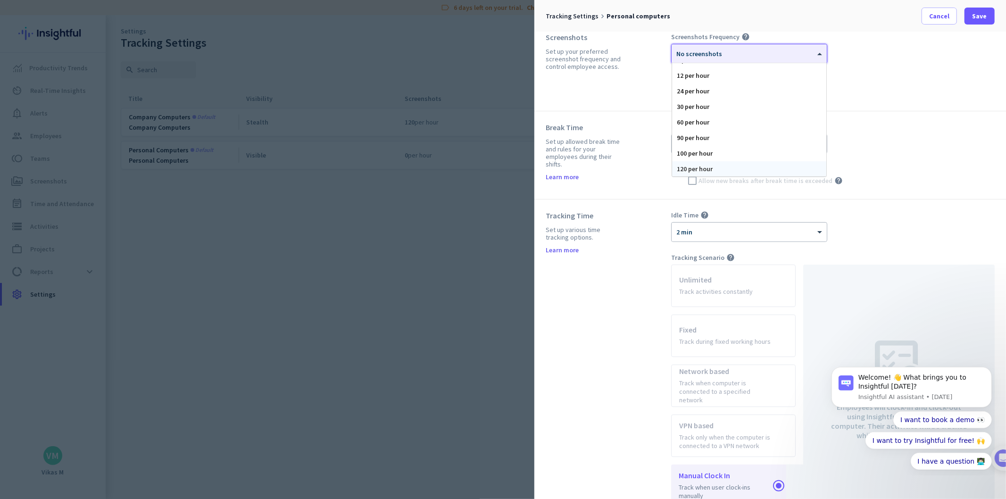
click at [729, 170] on div "120 per hour" at bounding box center [749, 169] width 154 height 16
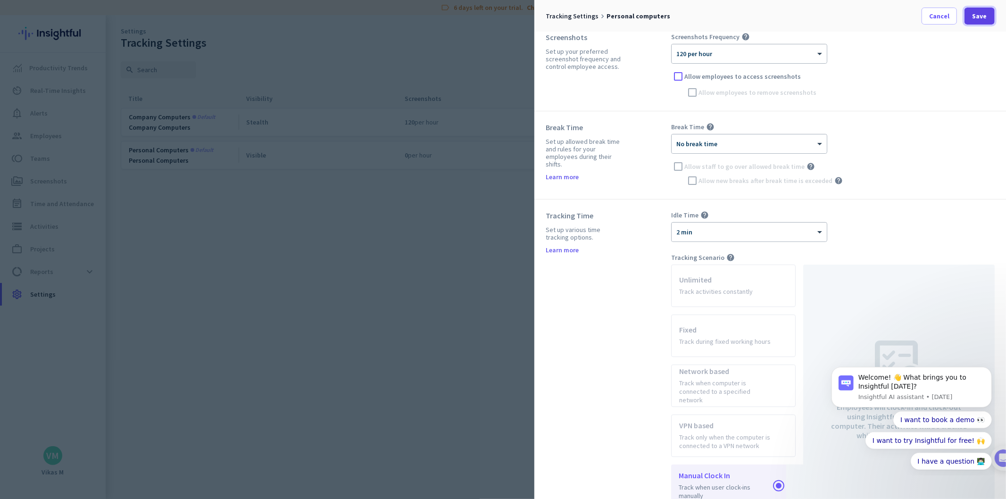
click at [969, 21] on span at bounding box center [980, 16] width 30 height 23
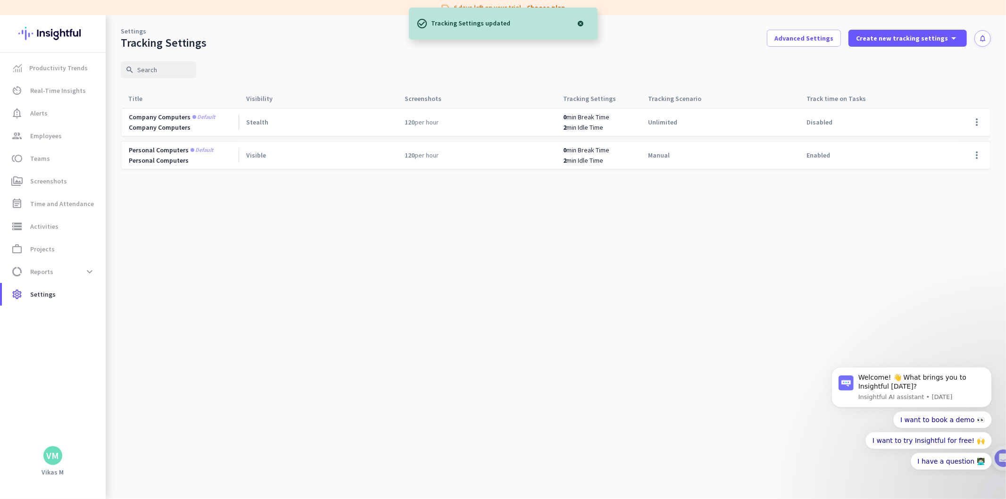
click at [695, 210] on cdk-virtual-scroll-viewport "Company computers Default Company Computers Stealth 120 per hour 0 min Break Ti…" at bounding box center [556, 304] width 871 height 392
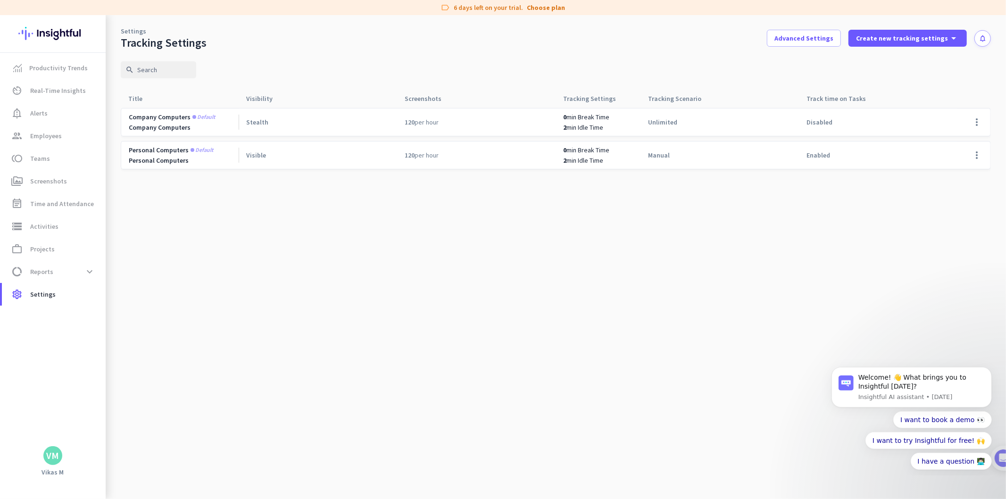
click at [820, 121] on span "Disabled" at bounding box center [820, 122] width 26 height 8
click at [822, 160] on div "Enabled" at bounding box center [879, 155] width 159 height 27
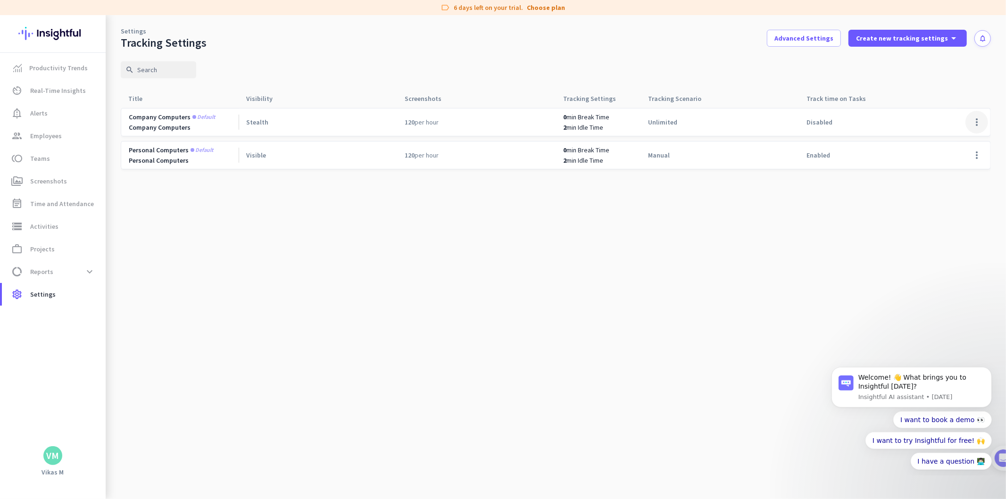
click at [977, 117] on span at bounding box center [977, 122] width 23 height 23
click at [952, 141] on span "Edit" at bounding box center [958, 141] width 45 height 9
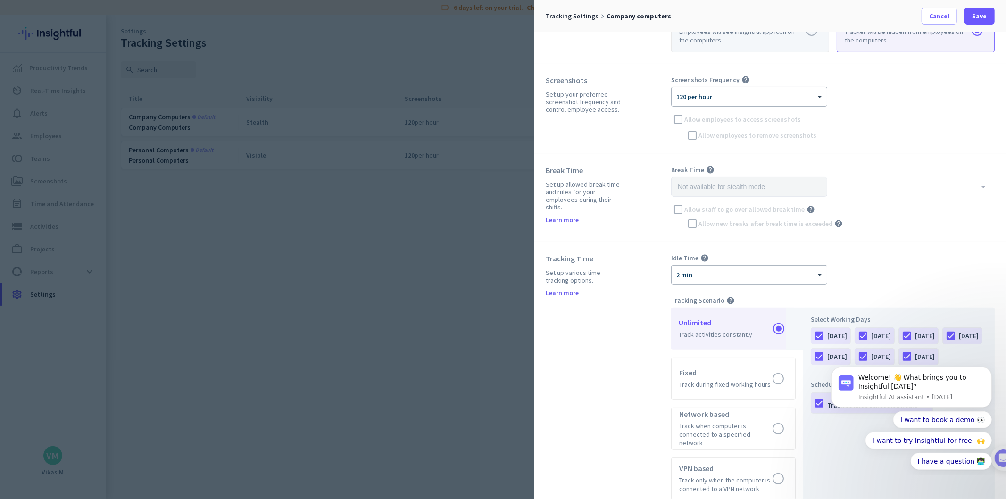
scroll to position [0, 0]
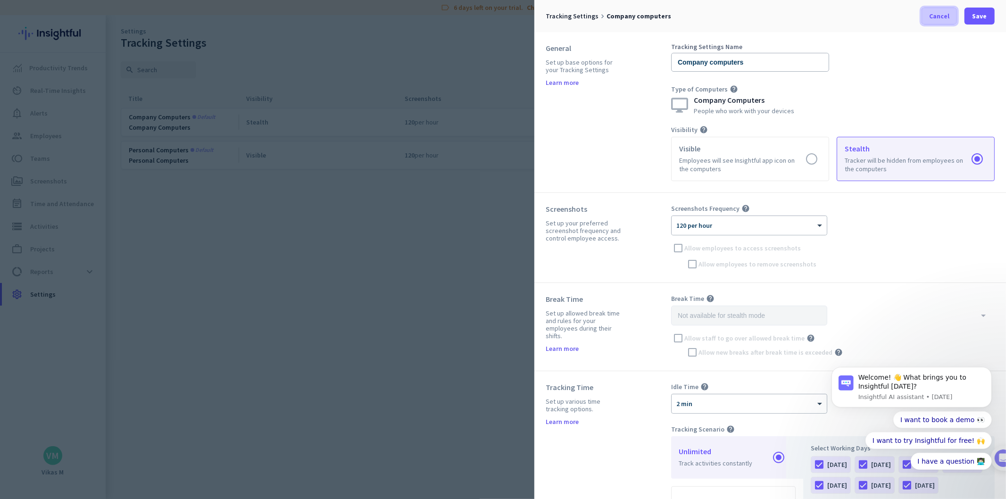
click at [928, 14] on span at bounding box center [939, 16] width 34 height 23
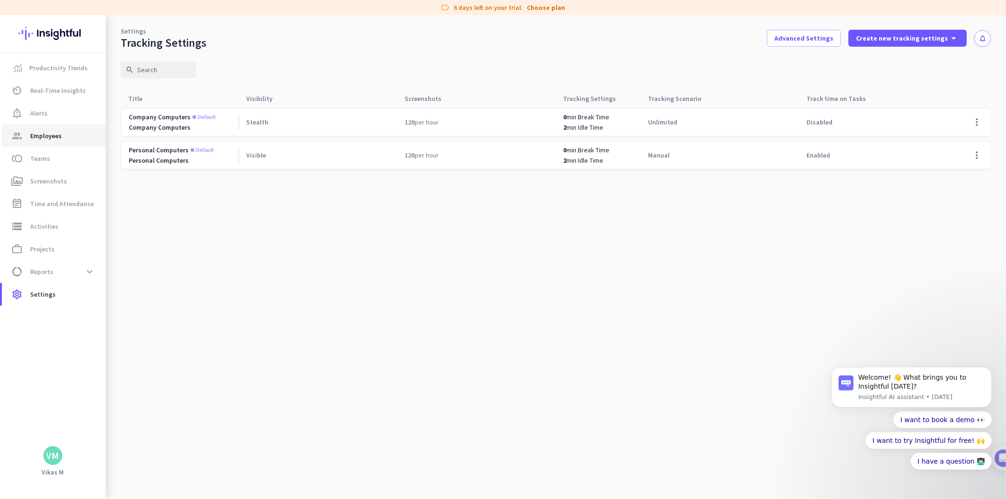
click at [58, 131] on span "Employees" at bounding box center [46, 135] width 32 height 11
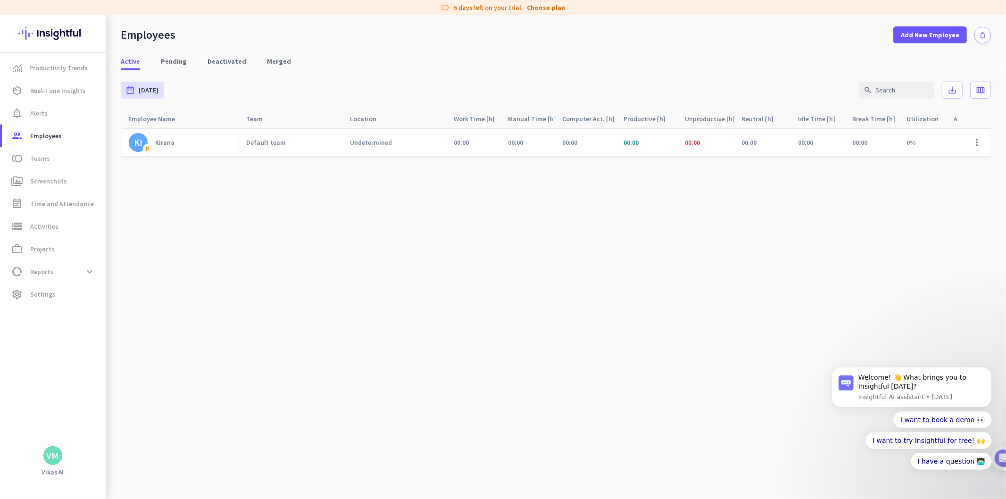
click at [190, 58] on div "Active Pending Deactivated Merged" at bounding box center [556, 61] width 901 height 17
click at [177, 139] on link "KI P Kirana" at bounding box center [184, 142] width 110 height 19
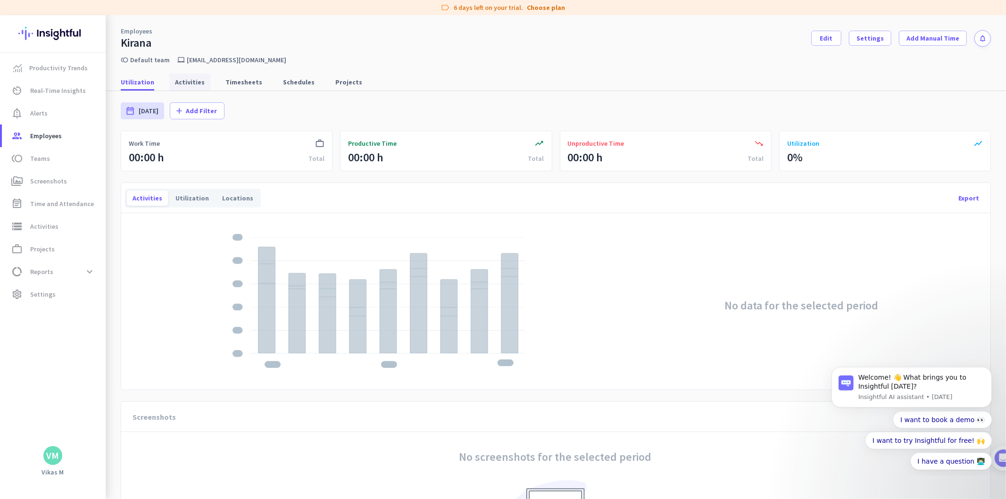
click at [195, 82] on span "Activities" at bounding box center [190, 81] width 30 height 9
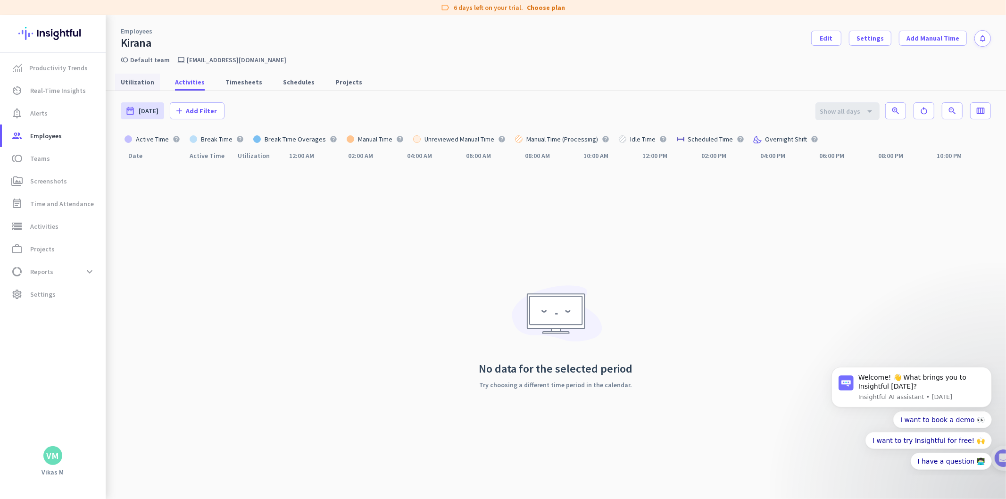
click at [150, 81] on span "Utilization" at bounding box center [138, 81] width 34 height 9
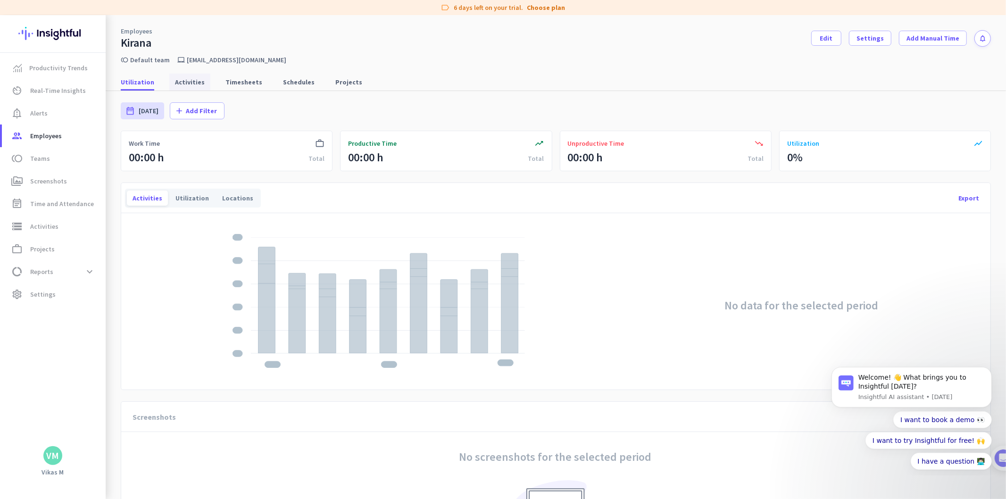
click at [187, 76] on span "Activities" at bounding box center [190, 82] width 30 height 17
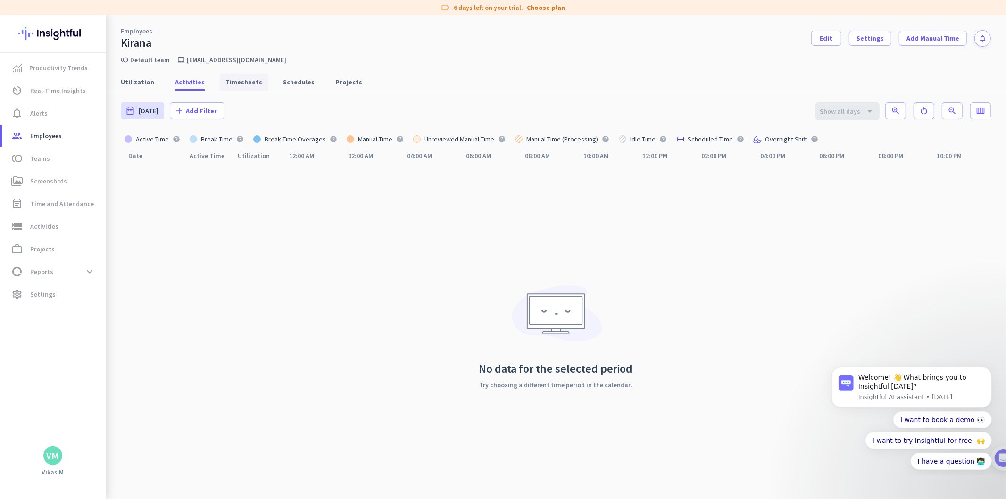
click at [233, 78] on span "Timesheets" at bounding box center [244, 81] width 37 height 9
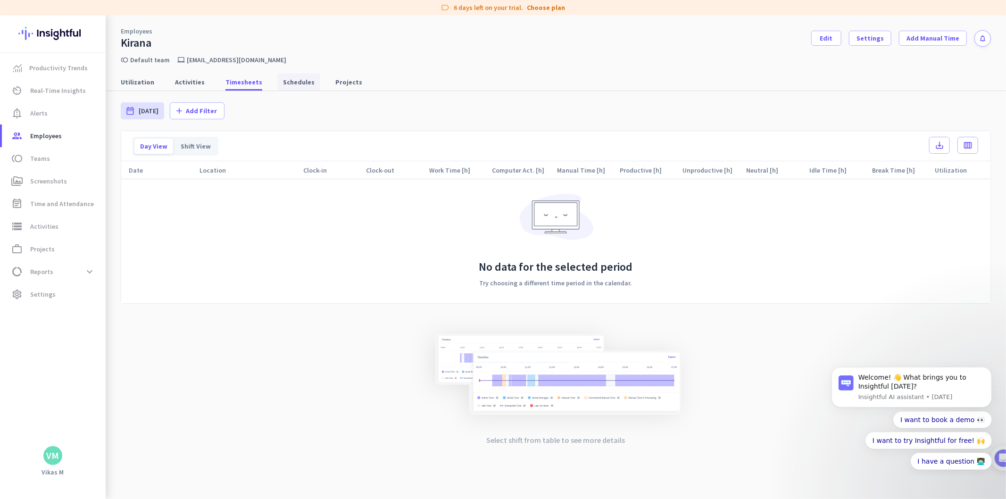
click at [296, 78] on span "Schedules" at bounding box center [299, 81] width 32 height 9
type input "[DATE] - [DATE]"
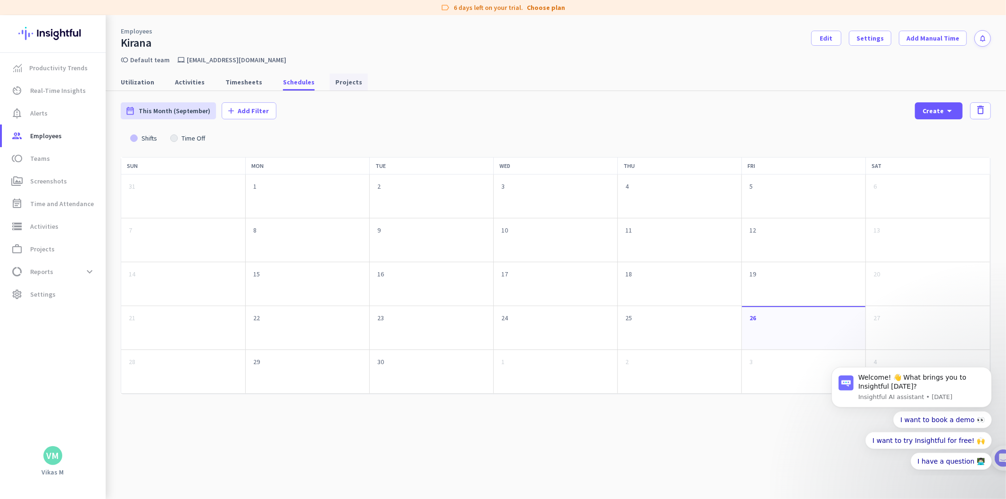
click at [335, 74] on span "Projects" at bounding box center [348, 82] width 27 height 17
type input "[DATE] - [DATE]"
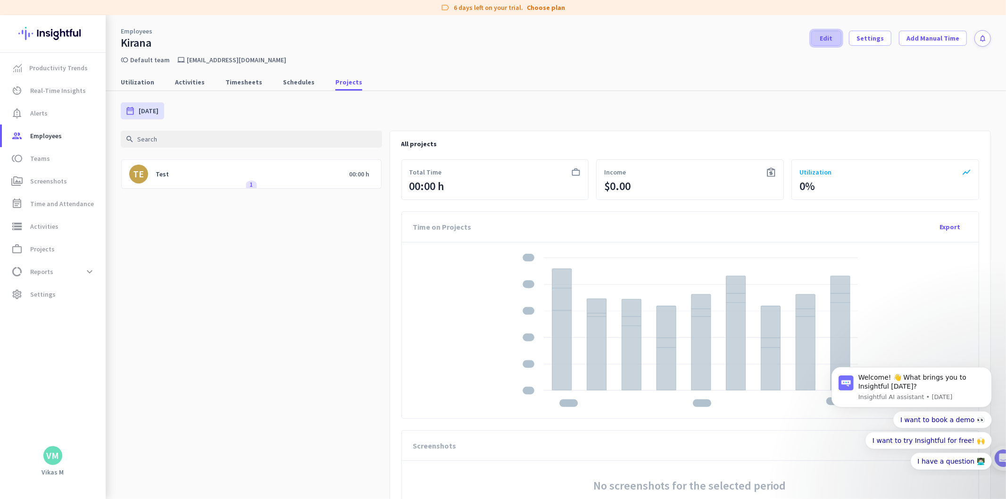
click at [834, 38] on span at bounding box center [826, 38] width 29 height 23
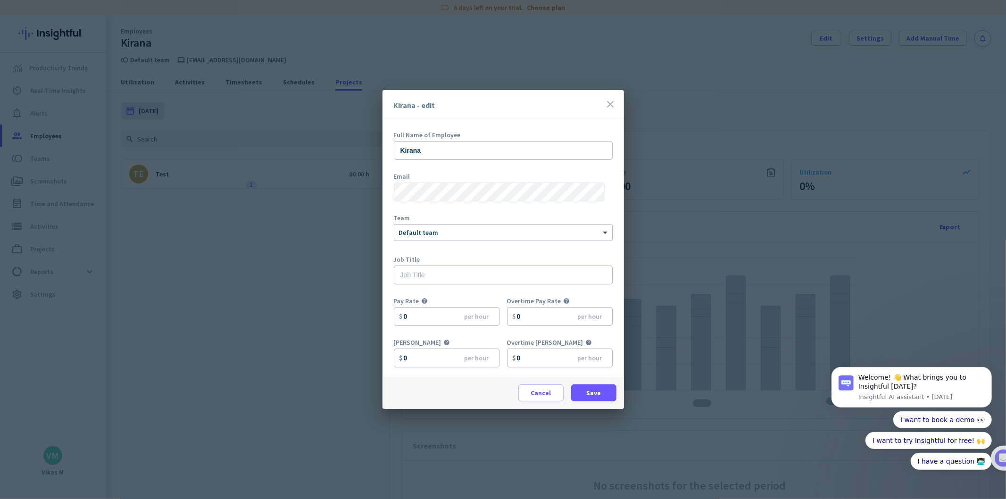
scroll to position [41, 0]
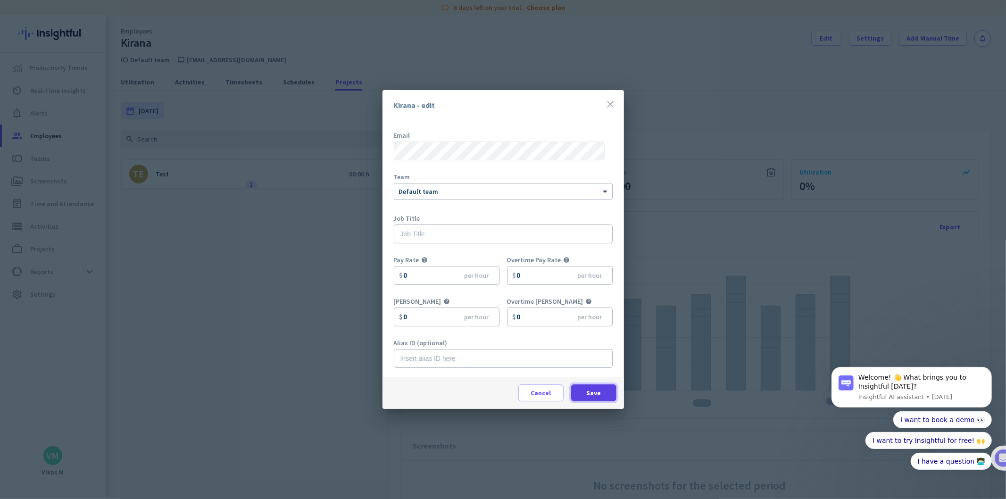
click at [603, 389] on span at bounding box center [593, 393] width 45 height 23
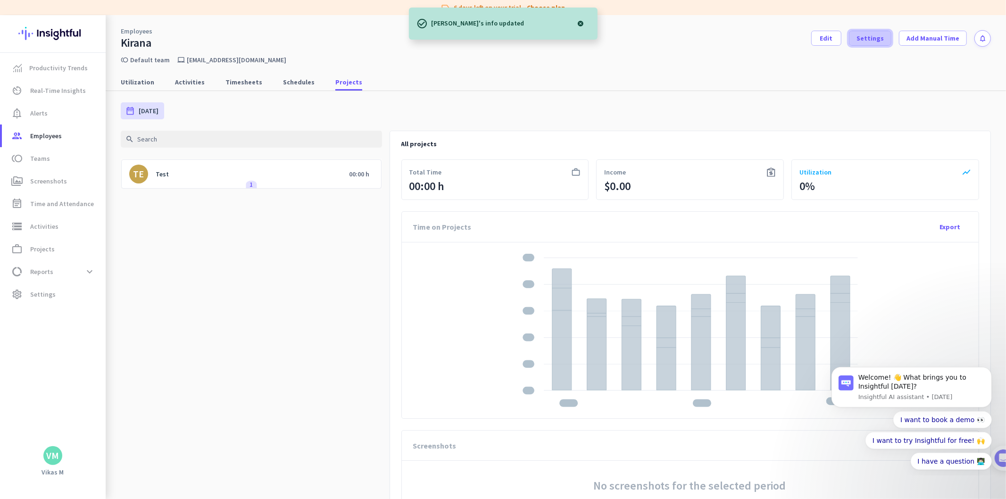
click at [876, 40] on span "Settings" at bounding box center [870, 38] width 27 height 9
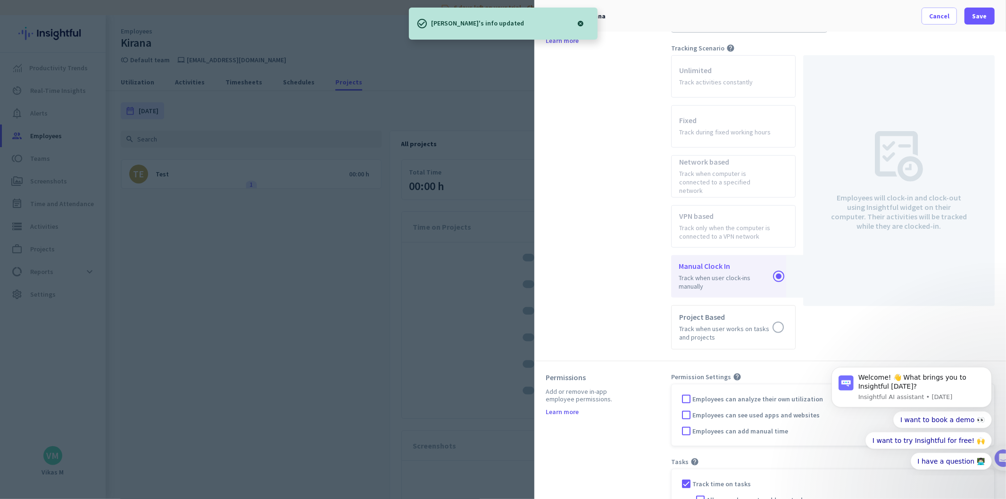
scroll to position [333, 0]
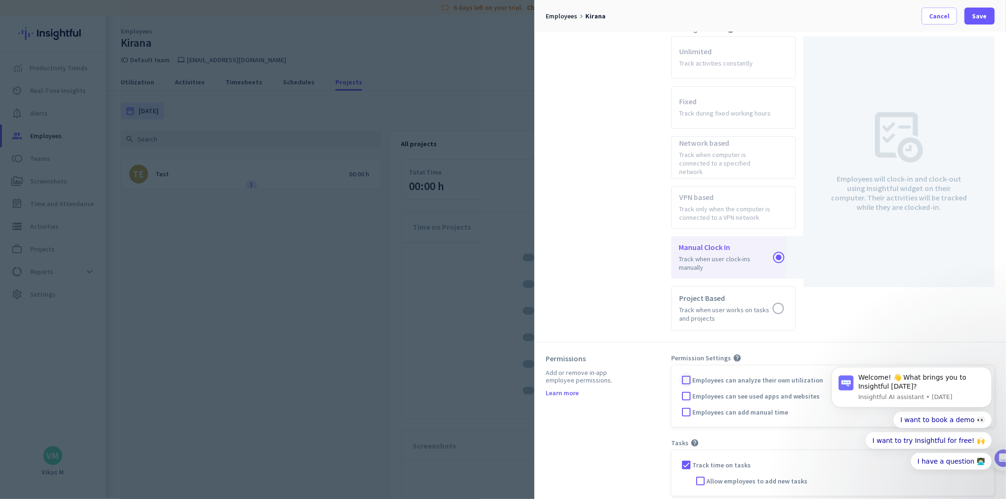
drag, startPoint x: 681, startPoint y: 370, endPoint x: 685, endPoint y: 378, distance: 8.9
click at [682, 373] on div at bounding box center [686, 380] width 14 height 14
click at [686, 389] on div at bounding box center [686, 396] width 14 height 14
click at [689, 405] on div at bounding box center [686, 412] width 14 height 14
click at [981, 367] on div "Welcome! 👋 What brings you to Insightful [DATE]? Insightful AI assistant • [DAT…" at bounding box center [911, 387] width 160 height 41
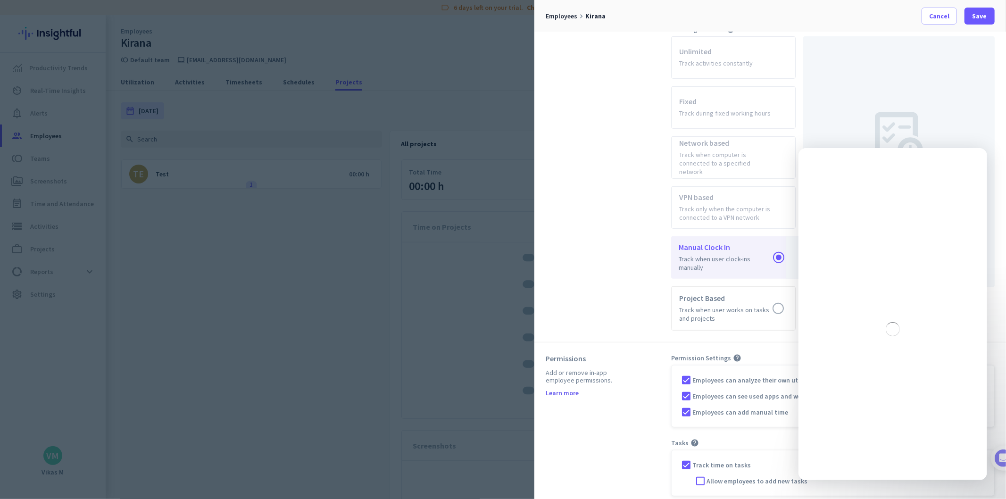
click at [764, 450] on div "Track time on tasks Allow employees to add new tasks" at bounding box center [833, 473] width 324 height 46
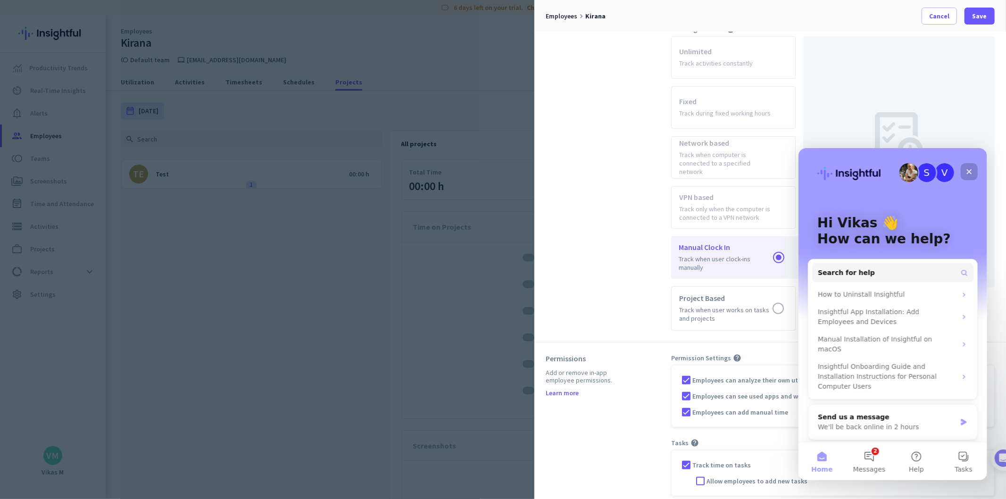
click at [966, 169] on icon "Close" at bounding box center [969, 172] width 8 height 8
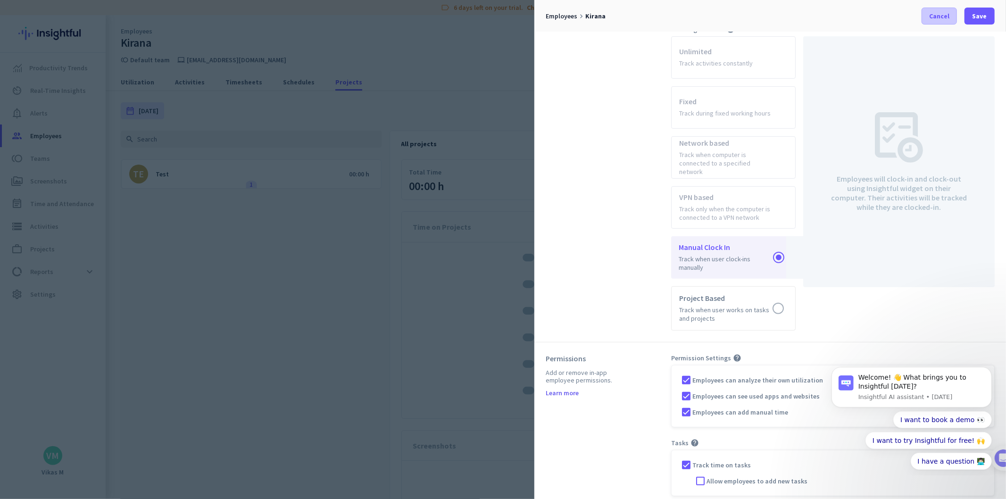
scroll to position [0, 0]
click at [978, 22] on span at bounding box center [980, 16] width 30 height 23
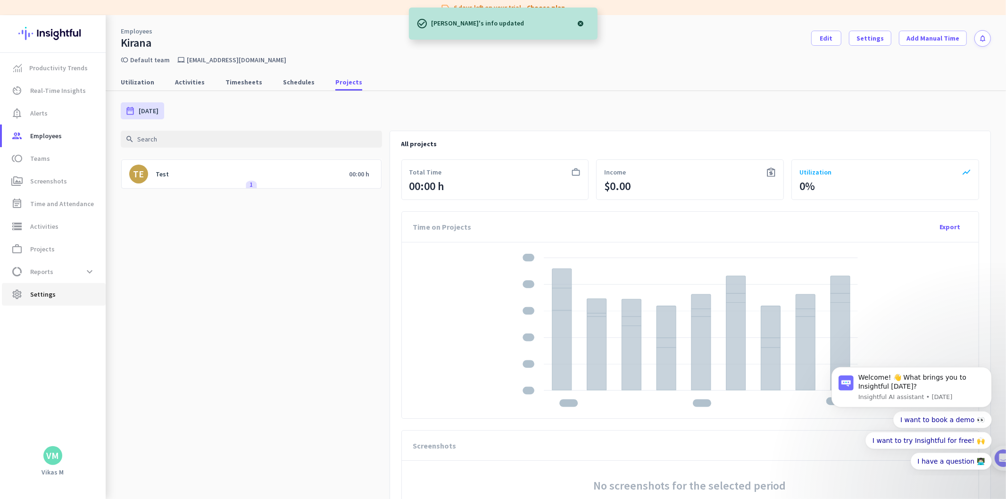
click at [64, 289] on span "settings Settings" at bounding box center [53, 294] width 89 height 11
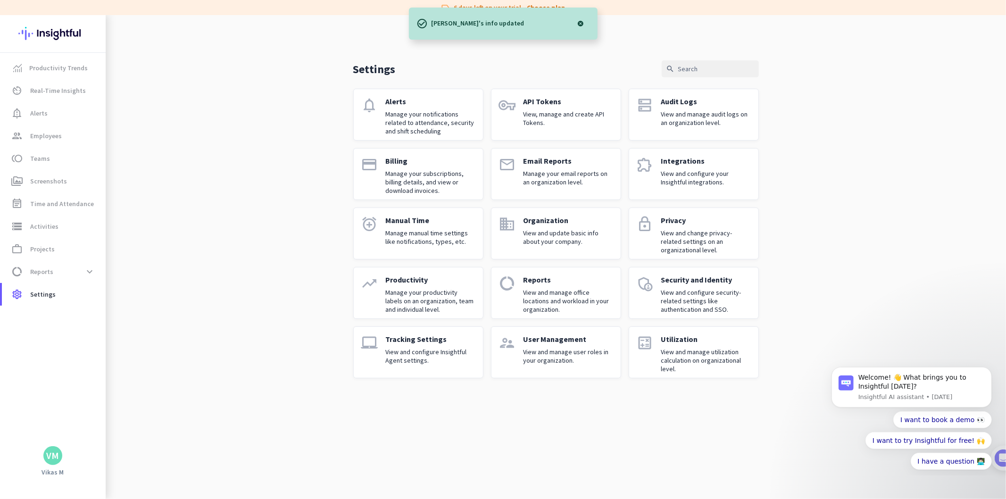
click at [395, 373] on link "laptop_mac Tracking Settings View and configure Insightful Agent settings." at bounding box center [418, 353] width 130 height 52
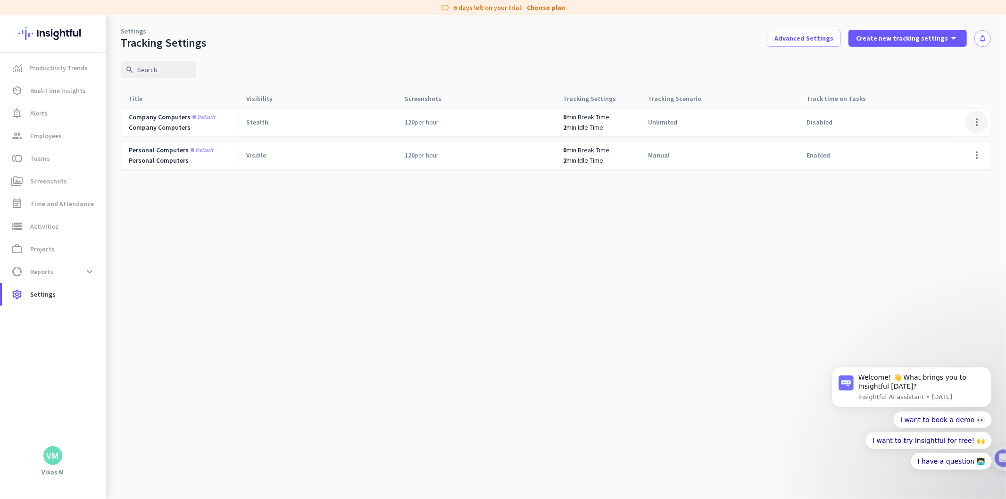
click at [971, 118] on span at bounding box center [977, 122] width 23 height 23
click at [964, 180] on div at bounding box center [503, 249] width 1006 height 499
click at [968, 119] on span at bounding box center [977, 122] width 23 height 23
click at [974, 159] on div at bounding box center [503, 249] width 1006 height 499
click at [978, 159] on span at bounding box center [977, 155] width 23 height 23
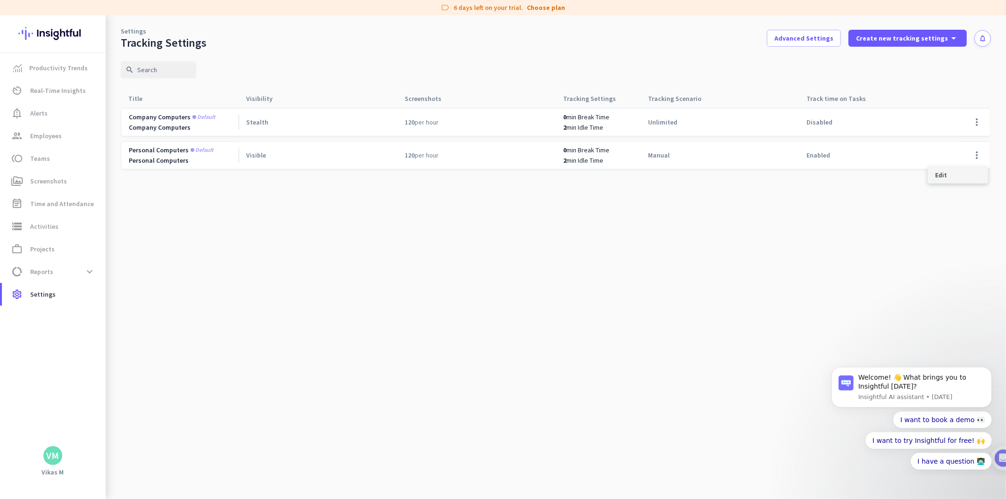
click at [971, 172] on span "Edit" at bounding box center [958, 174] width 45 height 9
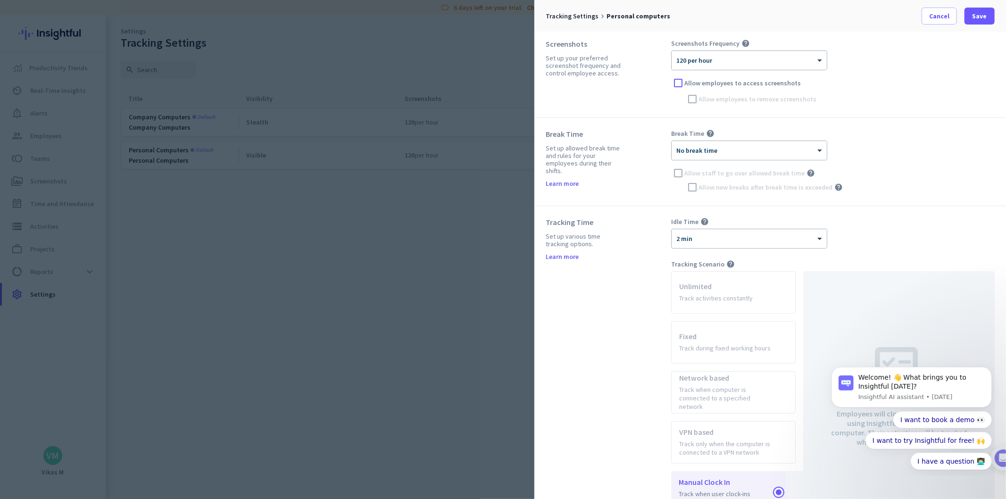
scroll to position [105, 0]
click at [680, 72] on div at bounding box center [678, 76] width 14 height 14
click at [696, 95] on div at bounding box center [693, 92] width 14 height 14
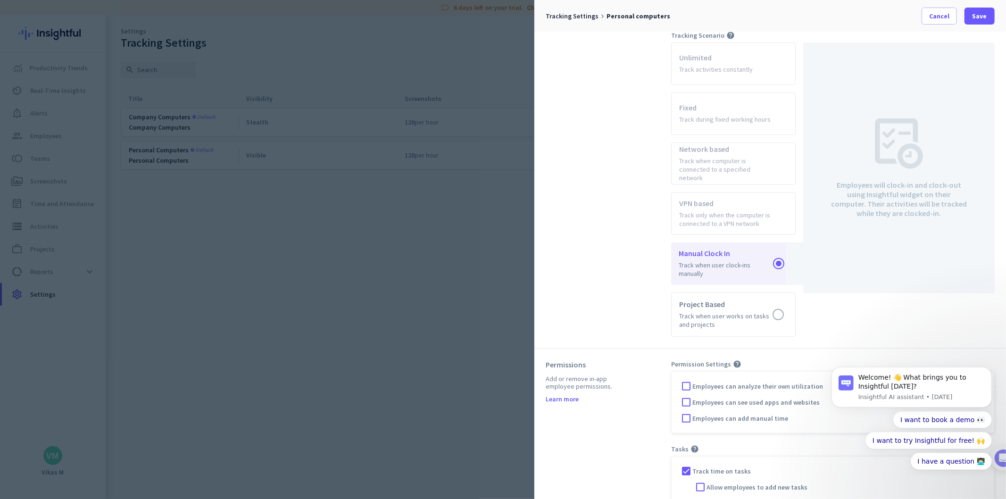
scroll to position [333, 0]
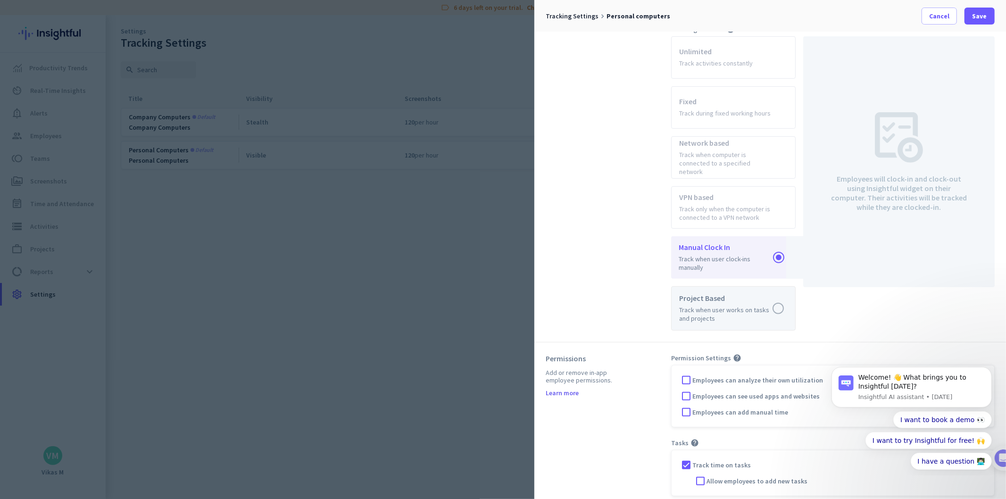
click at [785, 296] on label at bounding box center [734, 308] width 124 height 43
click at [0, 0] on input "radio" at bounding box center [0, 0] width 0 height 0
click at [760, 245] on label at bounding box center [734, 259] width 124 height 42
click at [0, 0] on input "radio" at bounding box center [0, 0] width 0 height 0
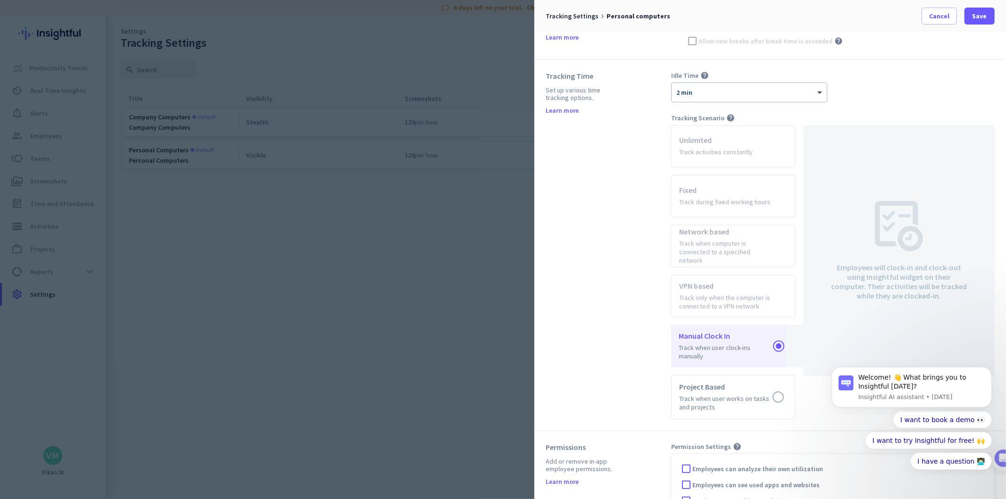
scroll to position [176, 0]
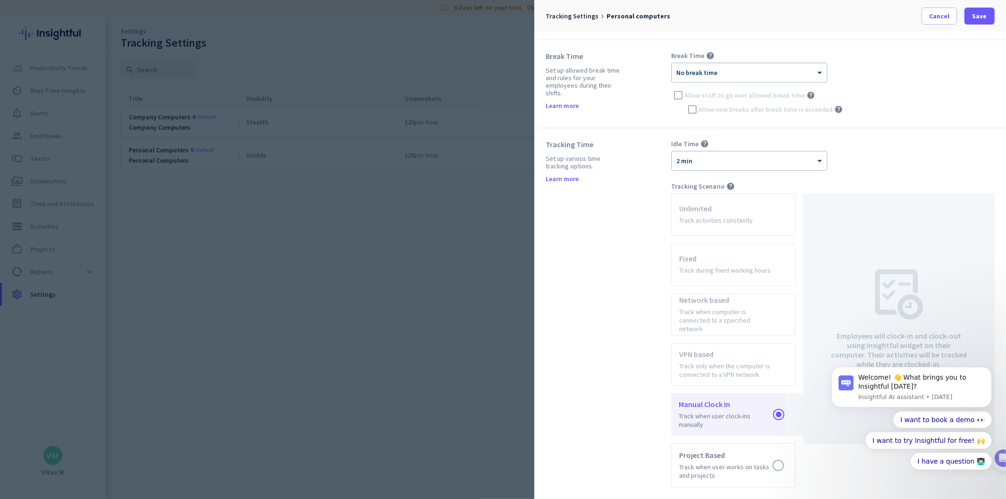
click at [750, 230] on app-radio-card "Unlimited Track activities constantly" at bounding box center [733, 214] width 125 height 42
click at [738, 178] on div "Idle Time help × 2 min Tracking Scenario help Unlimited Track activities consta…" at bounding box center [833, 314] width 324 height 348
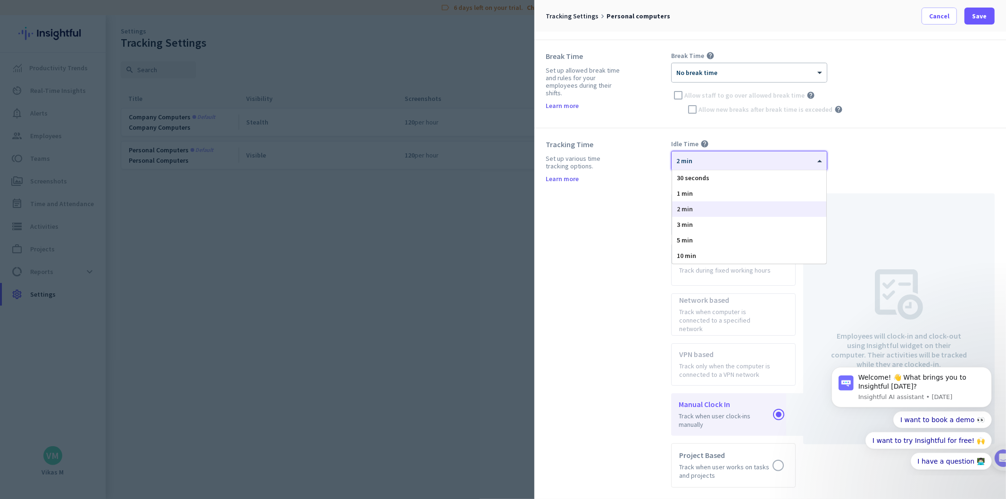
click at [738, 170] on ng-select "× 2 min 30 seconds 1 min 2 min 3 min 5 min 10 min" at bounding box center [749, 161] width 156 height 20
click at [613, 218] on div "Tracking Time Set up various time tracking options. Learn more" at bounding box center [609, 314] width 126 height 348
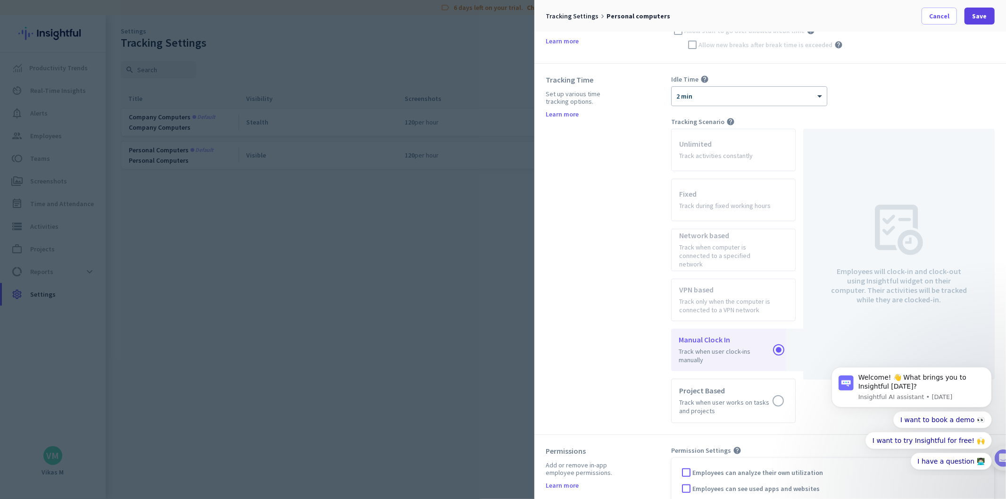
scroll to position [124, 0]
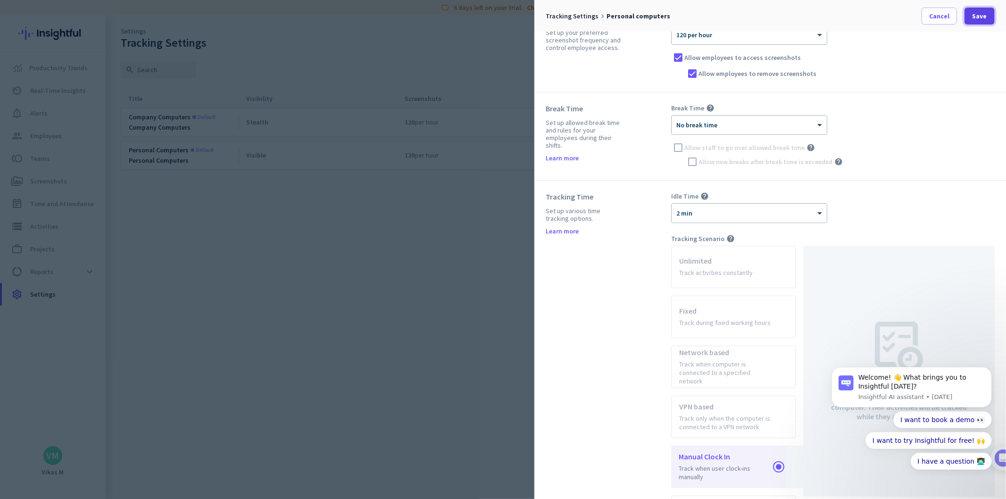
click at [974, 19] on span "Save" at bounding box center [980, 15] width 15 height 9
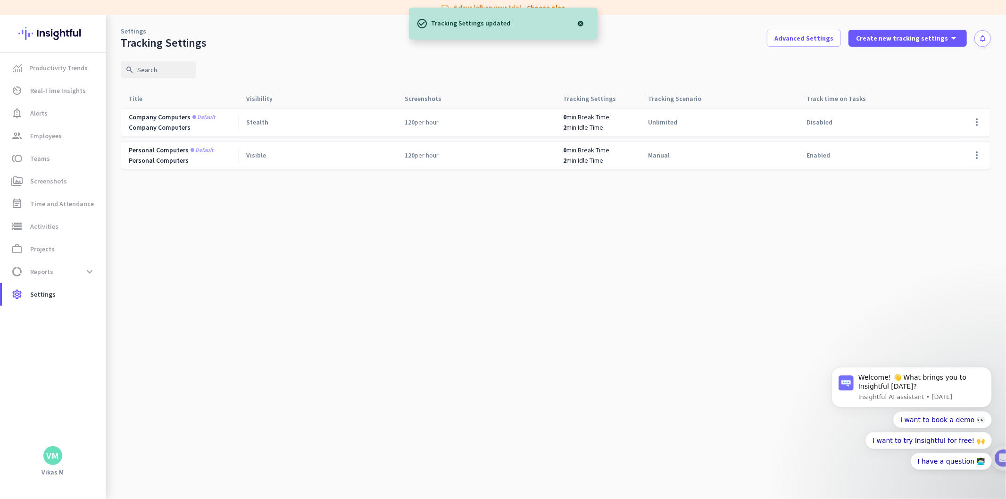
drag, startPoint x: 805, startPoint y: 118, endPoint x: 838, endPoint y: 126, distance: 34.1
click at [838, 126] on div "Disabled" at bounding box center [879, 122] width 159 height 27
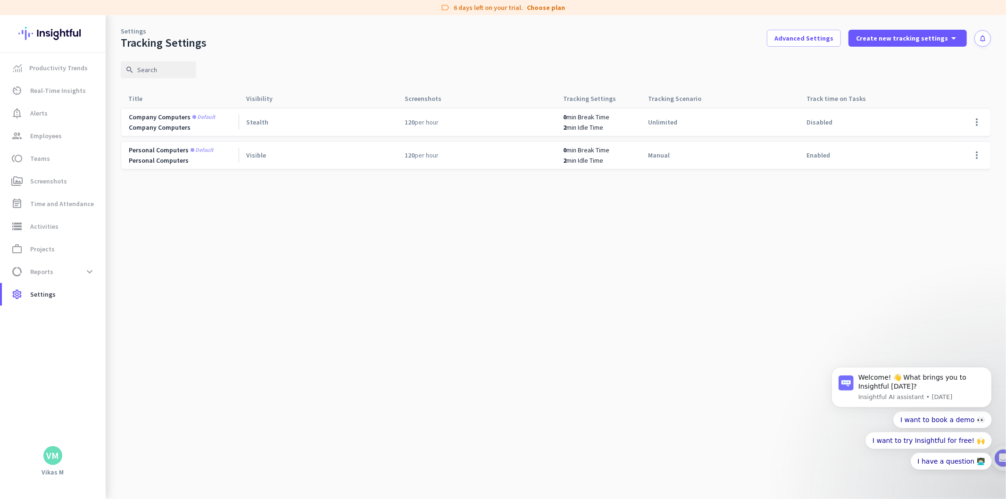
click at [167, 147] on span "Personal computers" at bounding box center [159, 150] width 60 height 8
click at [159, 129] on div "Company Computers" at bounding box center [184, 127] width 110 height 8
click at [60, 114] on span "notification_important Alerts" at bounding box center [53, 113] width 89 height 11
click at [65, 181] on span "perm_media Screenshots" at bounding box center [53, 181] width 89 height 11
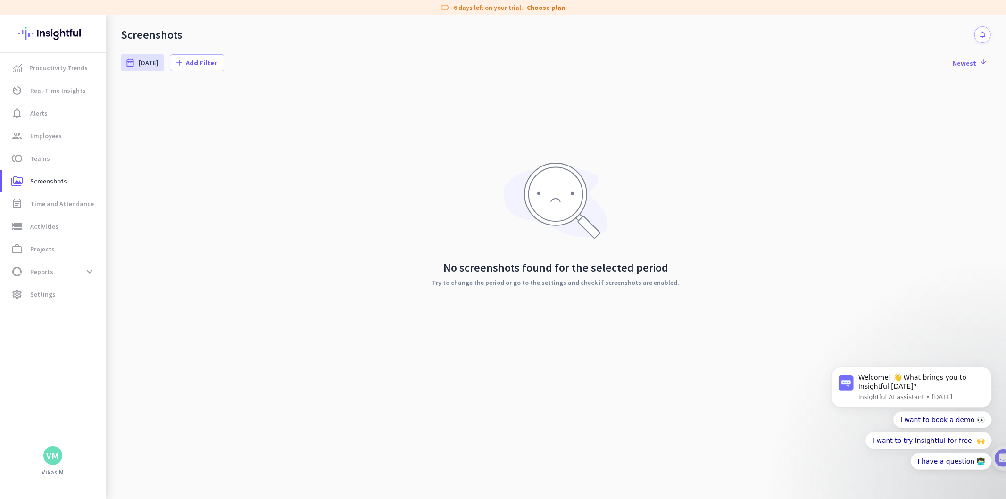
click at [52, 458] on div "VM" at bounding box center [53, 455] width 13 height 9
click at [91, 440] on span "Sign out" at bounding box center [103, 438] width 57 height 8
